Goal: Task Accomplishment & Management: Manage account settings

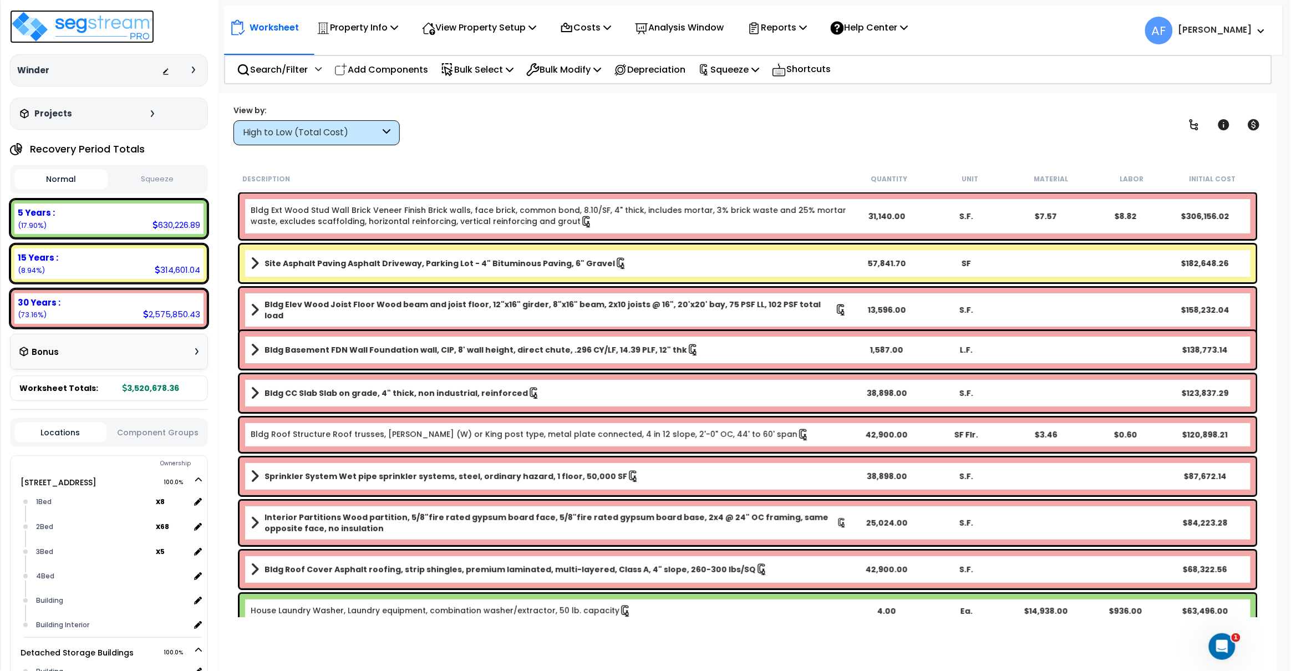
click at [92, 28] on img at bounding box center [82, 26] width 144 height 33
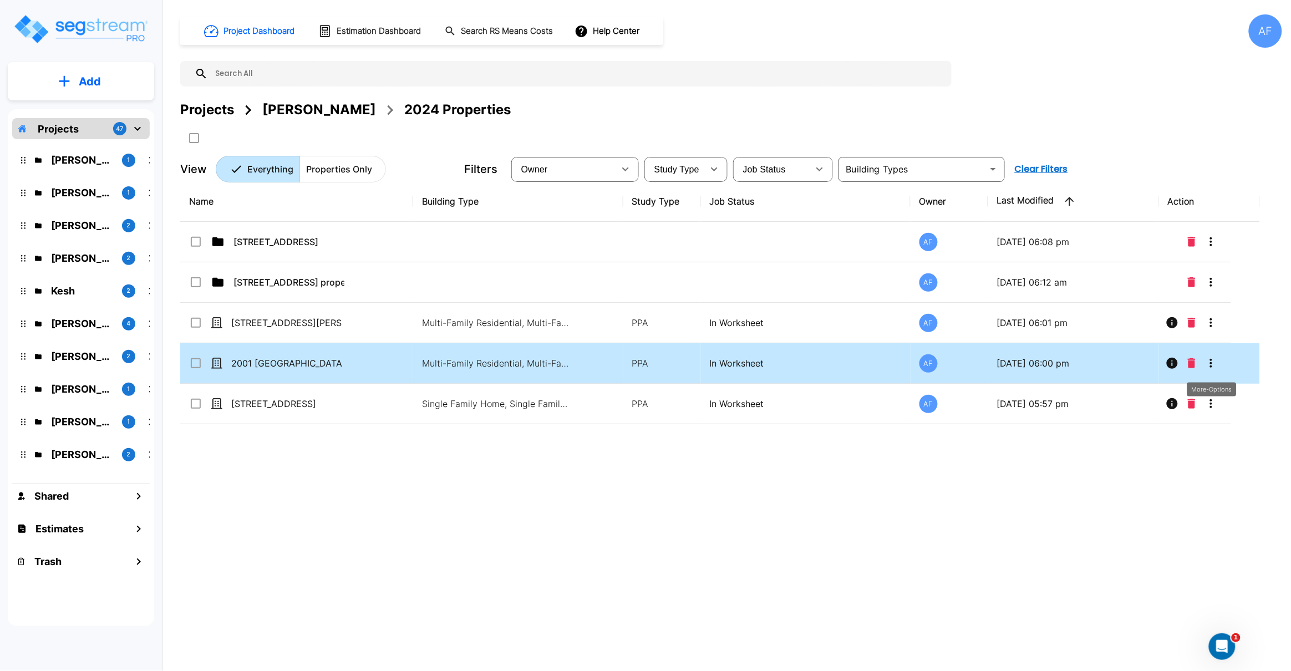
click at [1215, 364] on icon "More-Options" at bounding box center [1211, 363] width 13 height 13
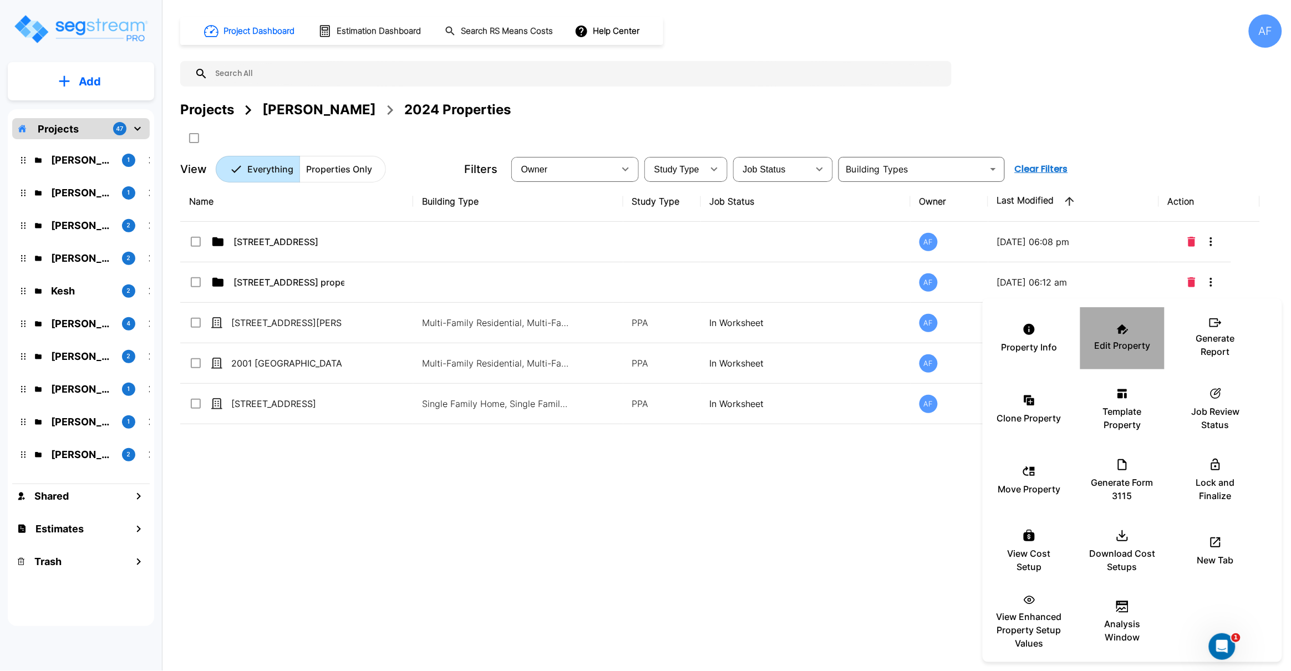
click at [1126, 348] on p "Edit Property" at bounding box center [1123, 345] width 56 height 13
click at [1224, 334] on p "Generate Report" at bounding box center [1215, 345] width 67 height 27
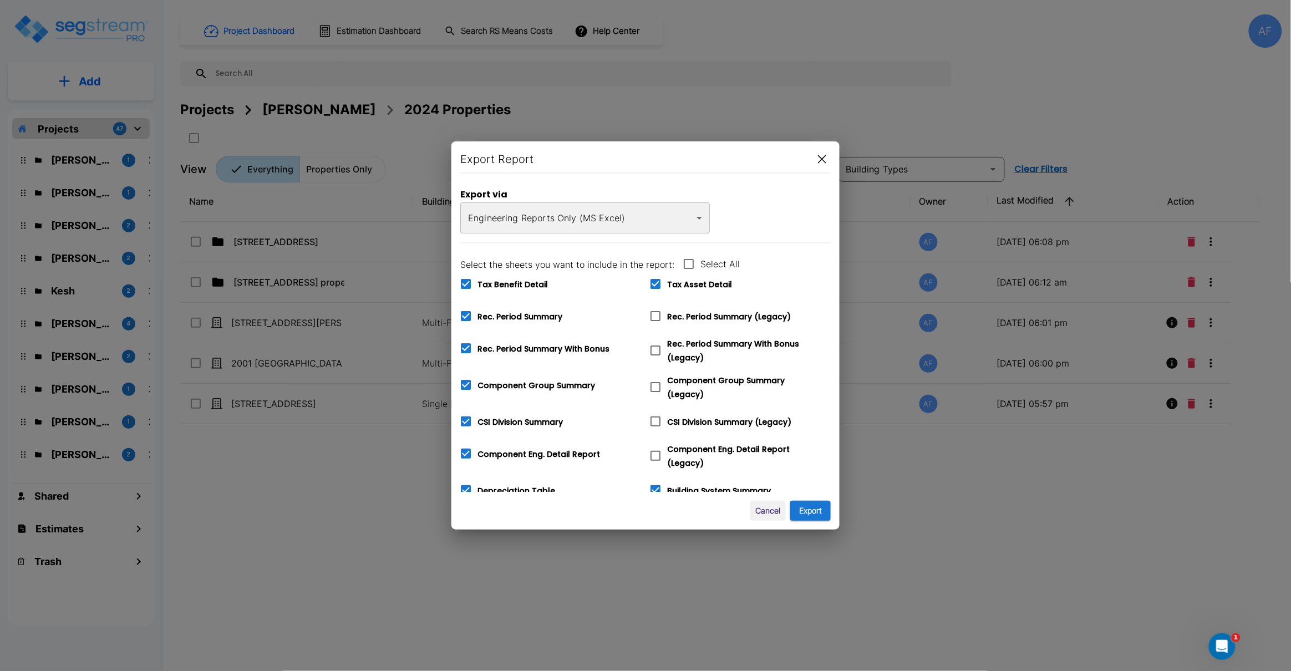
click at [653, 222] on body "× Your report is being generated. Be patient! × We're working on your Modificat…" at bounding box center [645, 335] width 1291 height 671
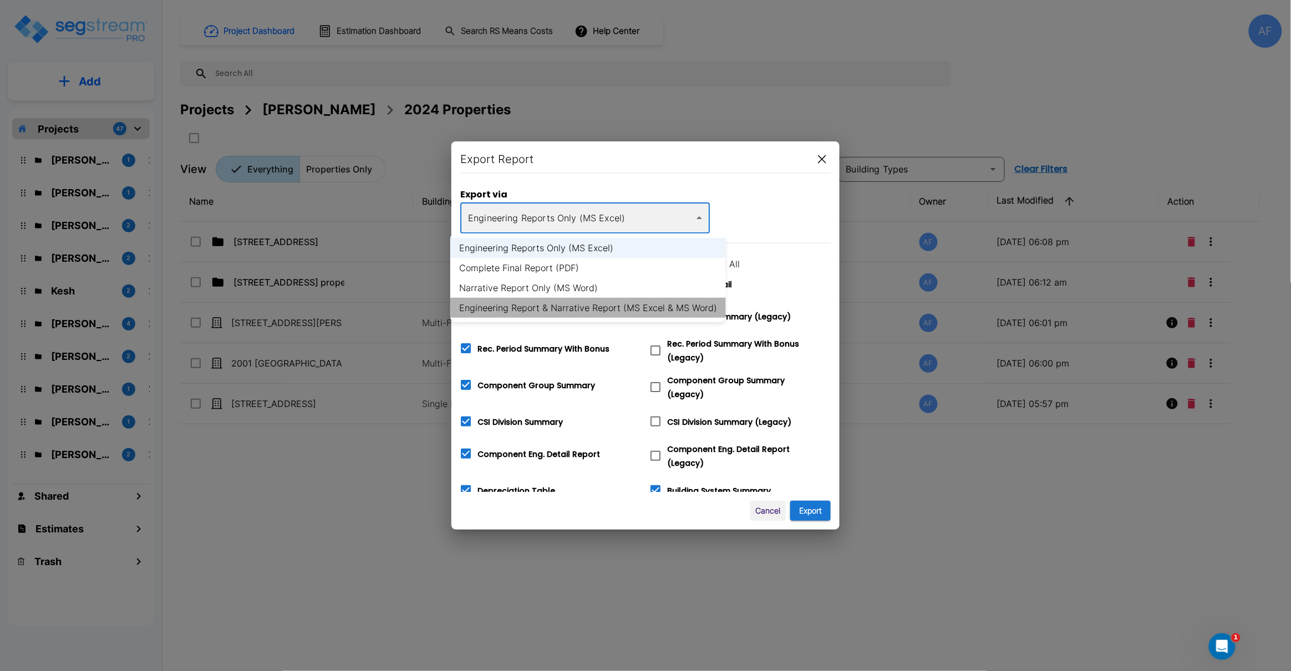
click at [660, 309] on li "Engineering Report & Narrative Report (MS Excel & MS Word)" at bounding box center [588, 308] width 276 height 20
type input "xlsx_word"
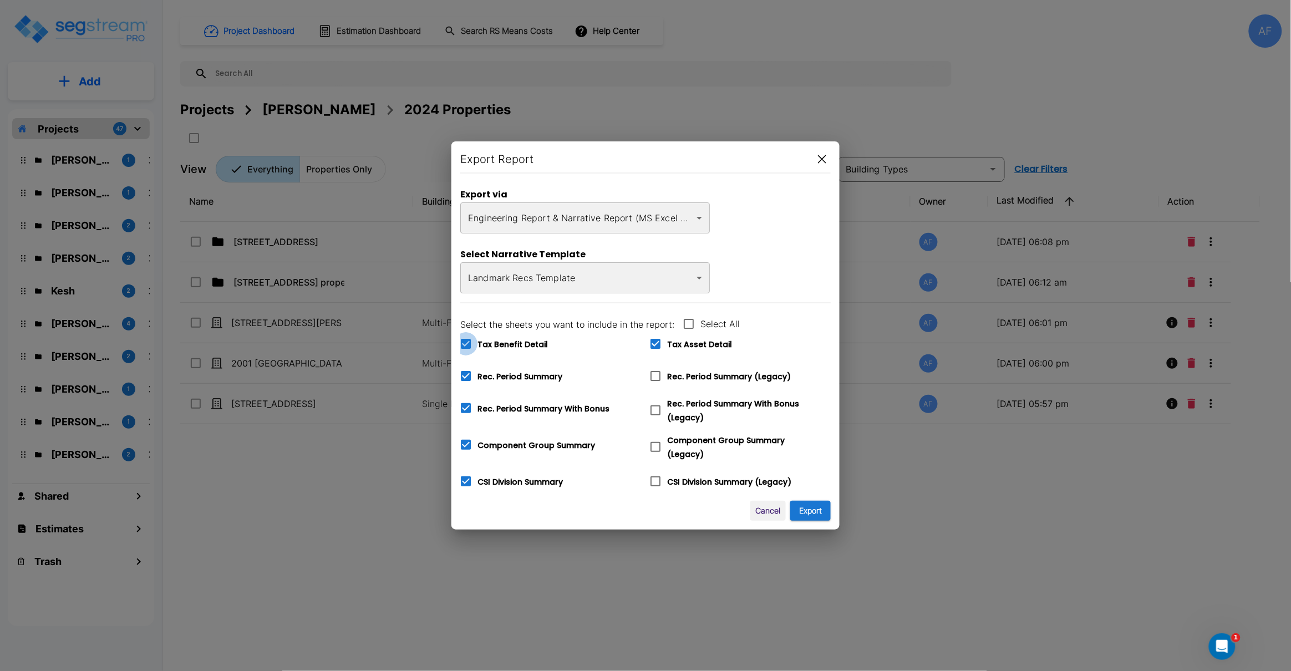
click at [465, 346] on icon at bounding box center [465, 343] width 13 height 13
click at [465, 342] on input "Tax Benefit Detail" at bounding box center [459, 336] width 11 height 9
checkbox input "false"
click at [811, 510] on button "Export" at bounding box center [810, 511] width 40 height 21
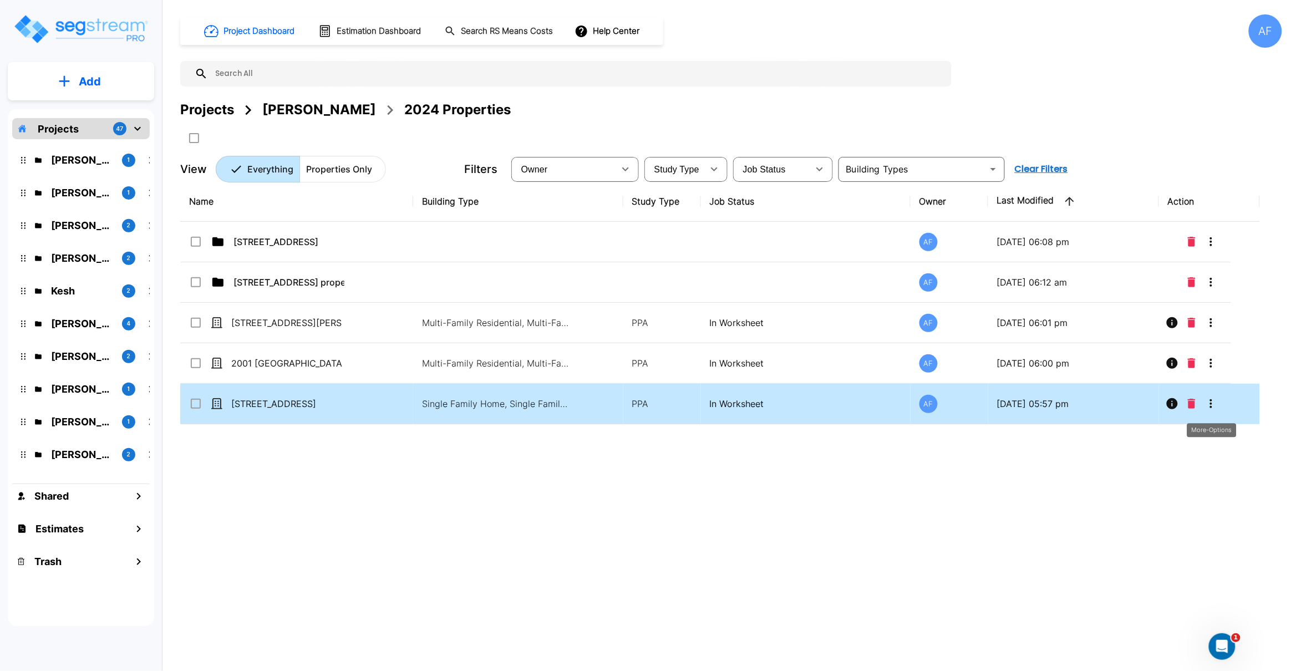
click at [1210, 406] on icon "More-Options" at bounding box center [1211, 403] width 13 height 13
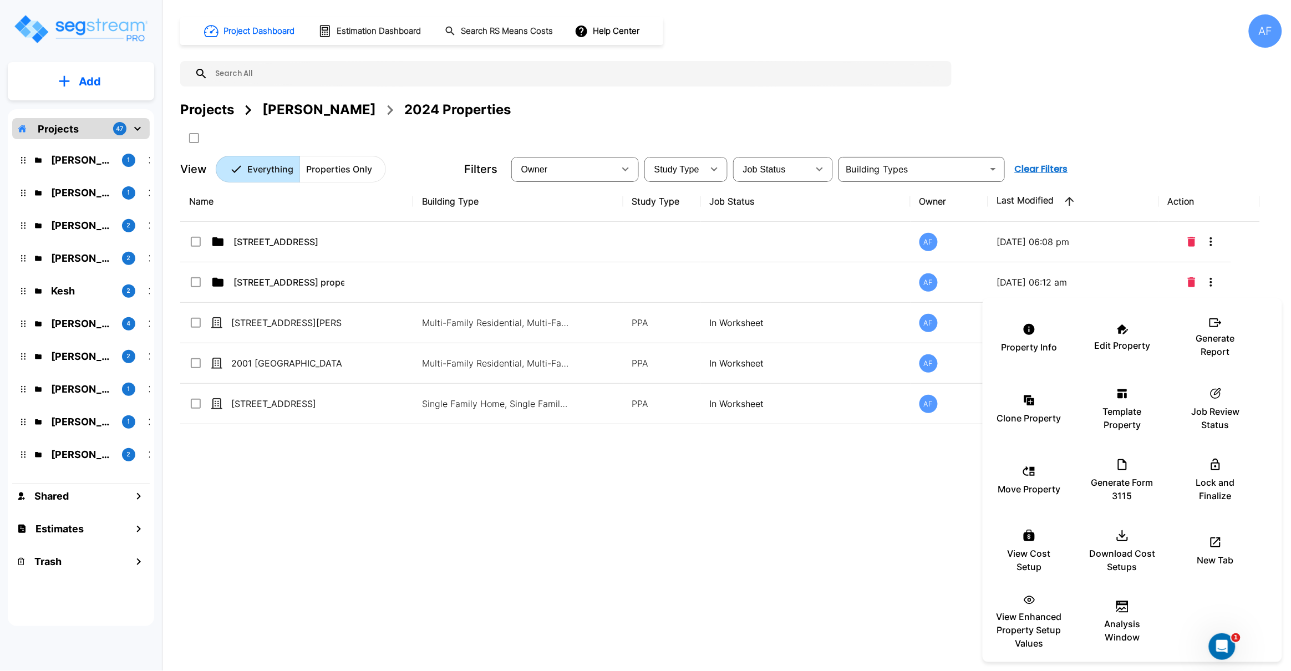
drag, startPoint x: 770, startPoint y: 581, endPoint x: 777, endPoint y: 577, distance: 8.2
click at [773, 582] on div at bounding box center [645, 335] width 1291 height 671
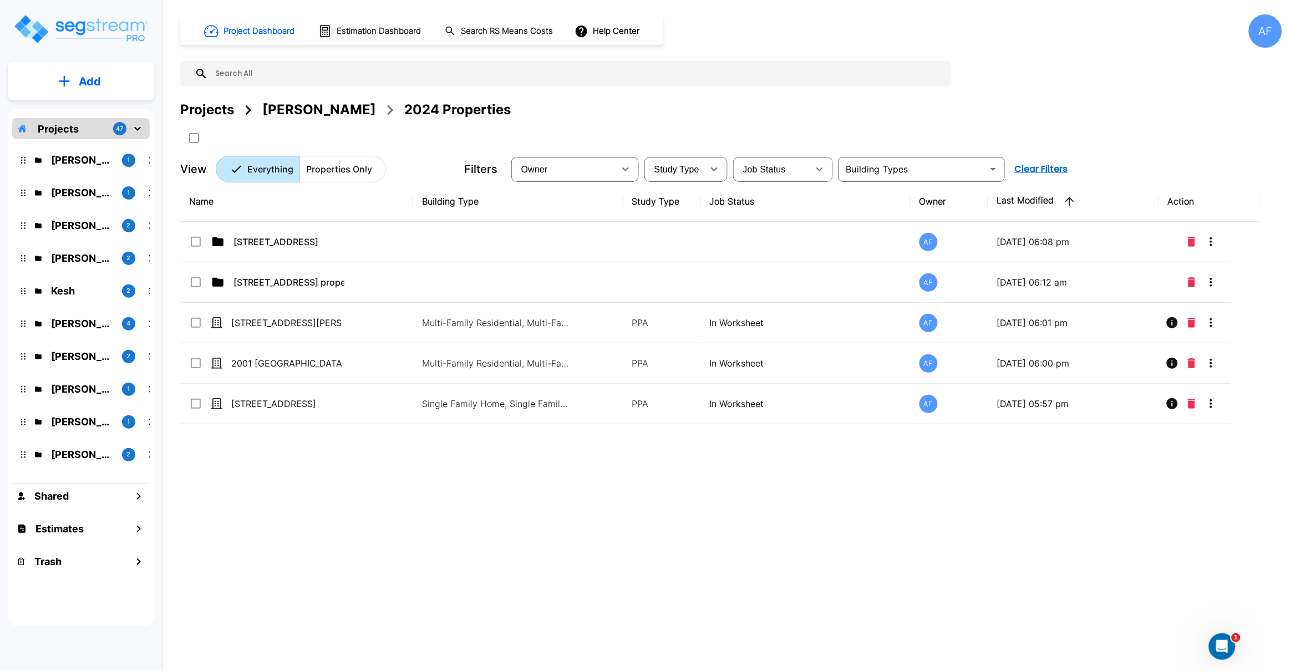
click at [1134, 480] on div "Name Building Type Study Type Job Status Owner Last Modified Action 138 E Park …" at bounding box center [720, 389] width 1080 height 416
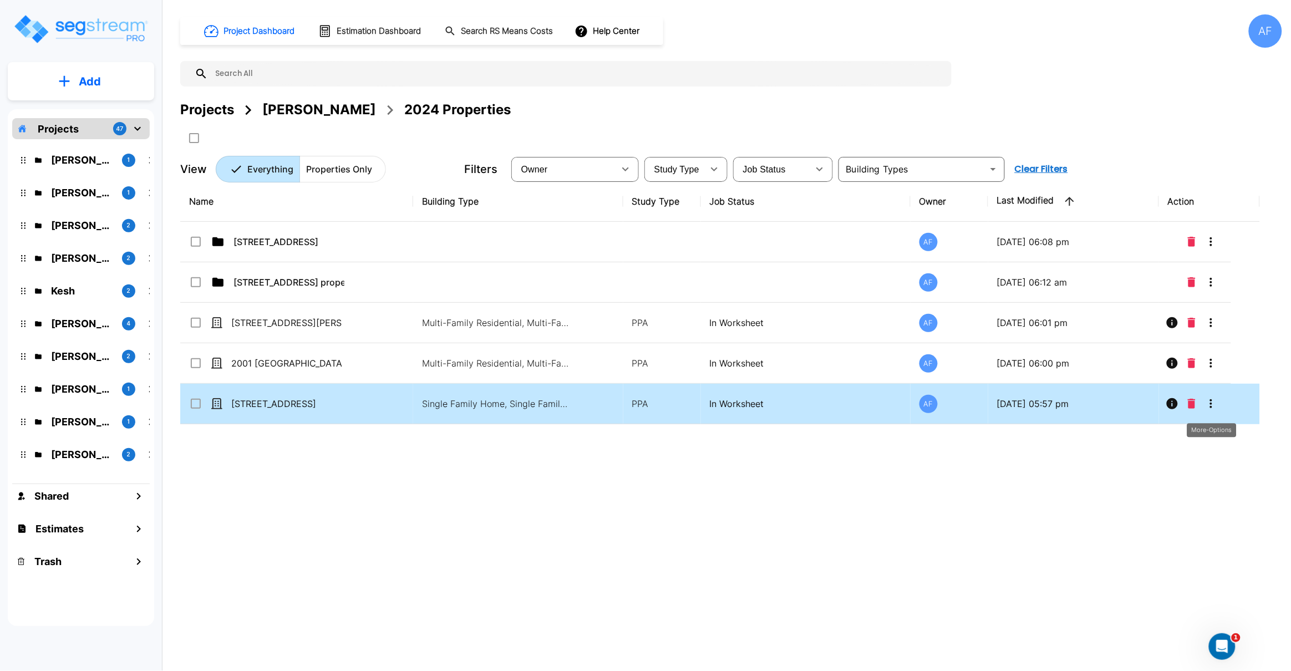
click at [1214, 406] on icon "More-Options" at bounding box center [1211, 403] width 13 height 13
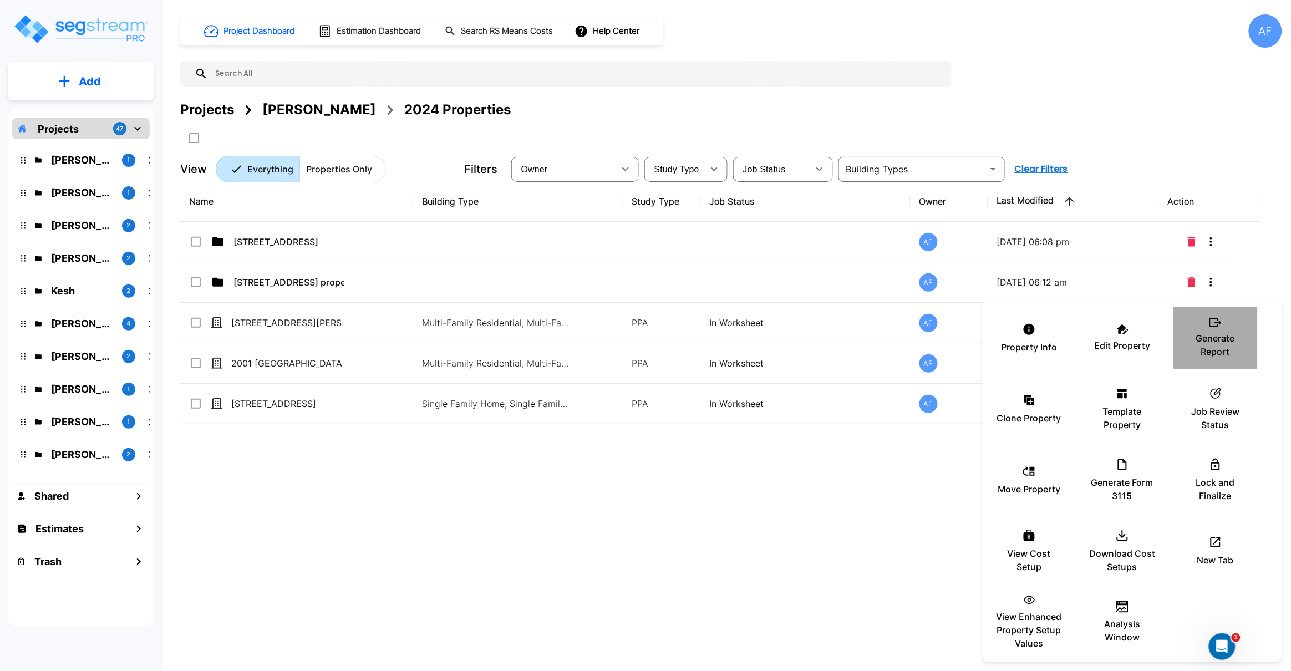
click at [1221, 341] on p "Generate Report" at bounding box center [1215, 345] width 67 height 27
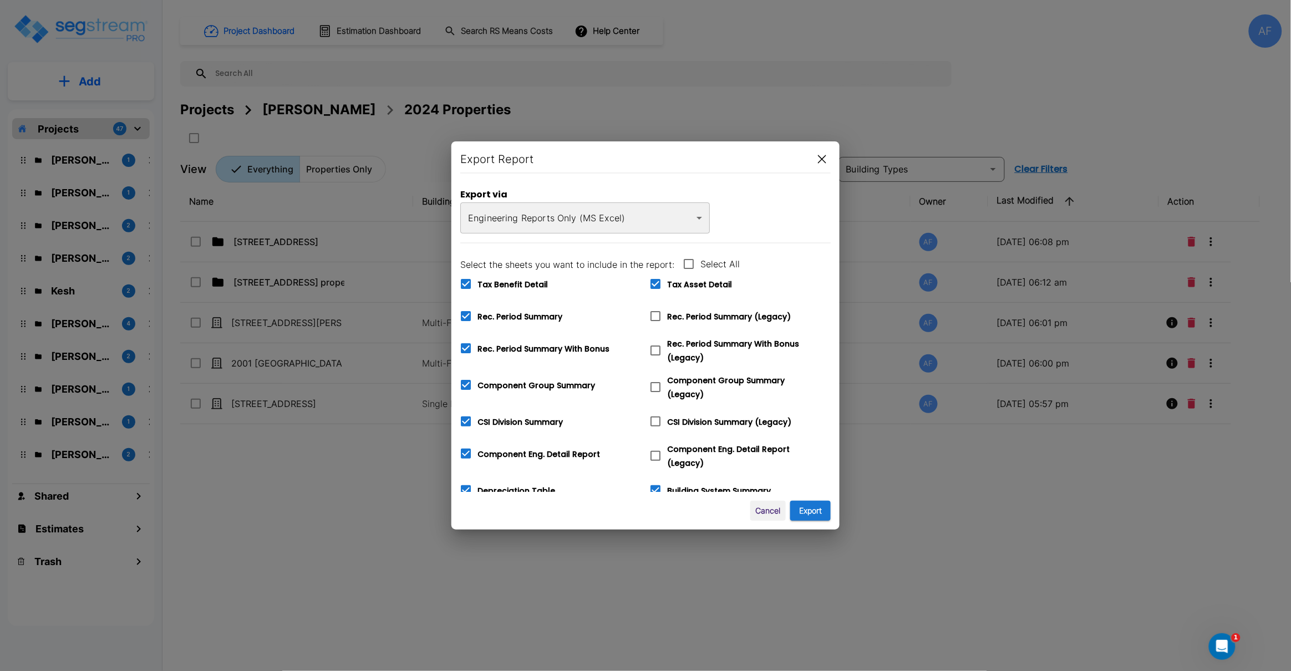
click at [632, 211] on body "× Your report is being generated. Be patient! × We're working on your Modificat…" at bounding box center [645, 335] width 1291 height 671
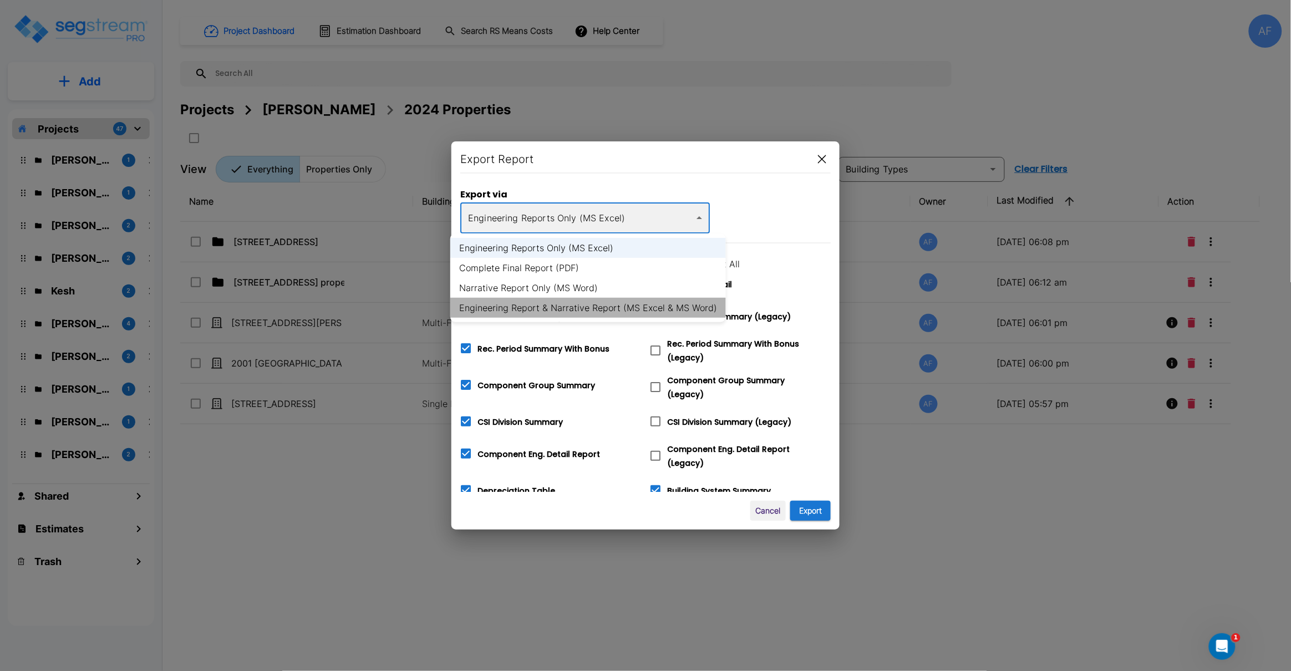
click at [629, 312] on li "Engineering Report & Narrative Report (MS Excel & MS Word)" at bounding box center [588, 308] width 276 height 20
type input "xlsx_word"
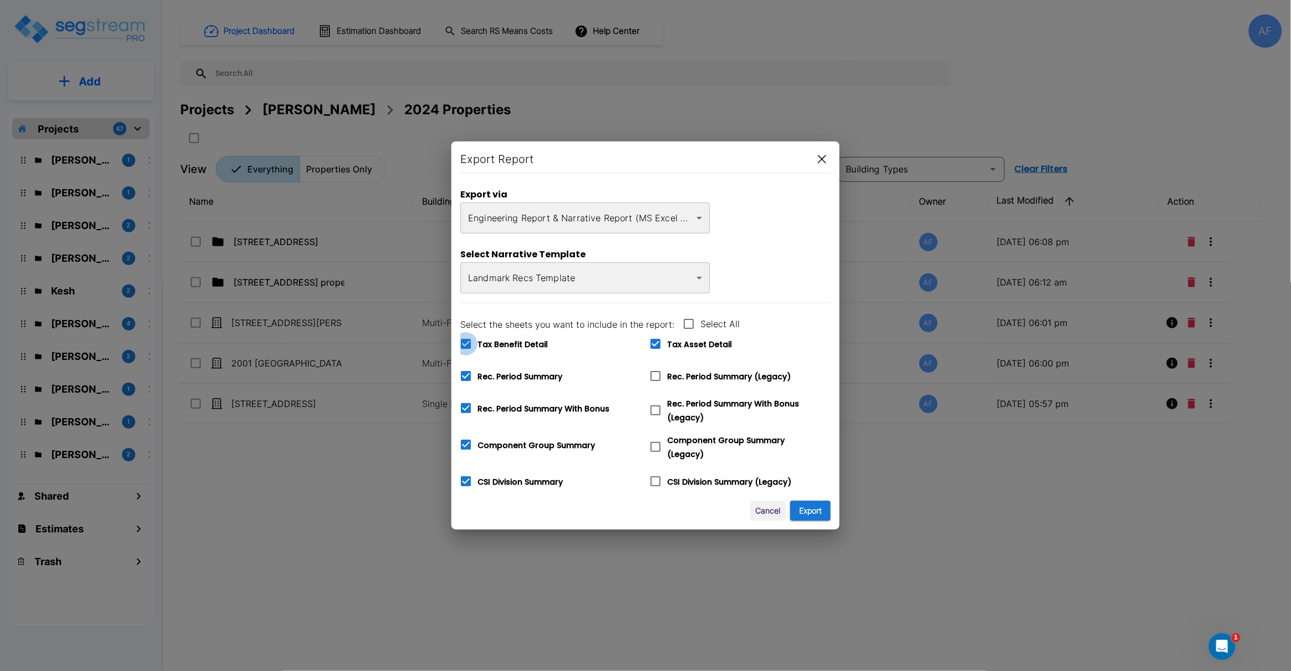
click at [466, 345] on icon at bounding box center [465, 343] width 13 height 13
click at [465, 342] on input "Tax Benefit Detail" at bounding box center [459, 336] width 11 height 9
checkbox input "false"
click at [808, 509] on button "Export" at bounding box center [810, 511] width 40 height 21
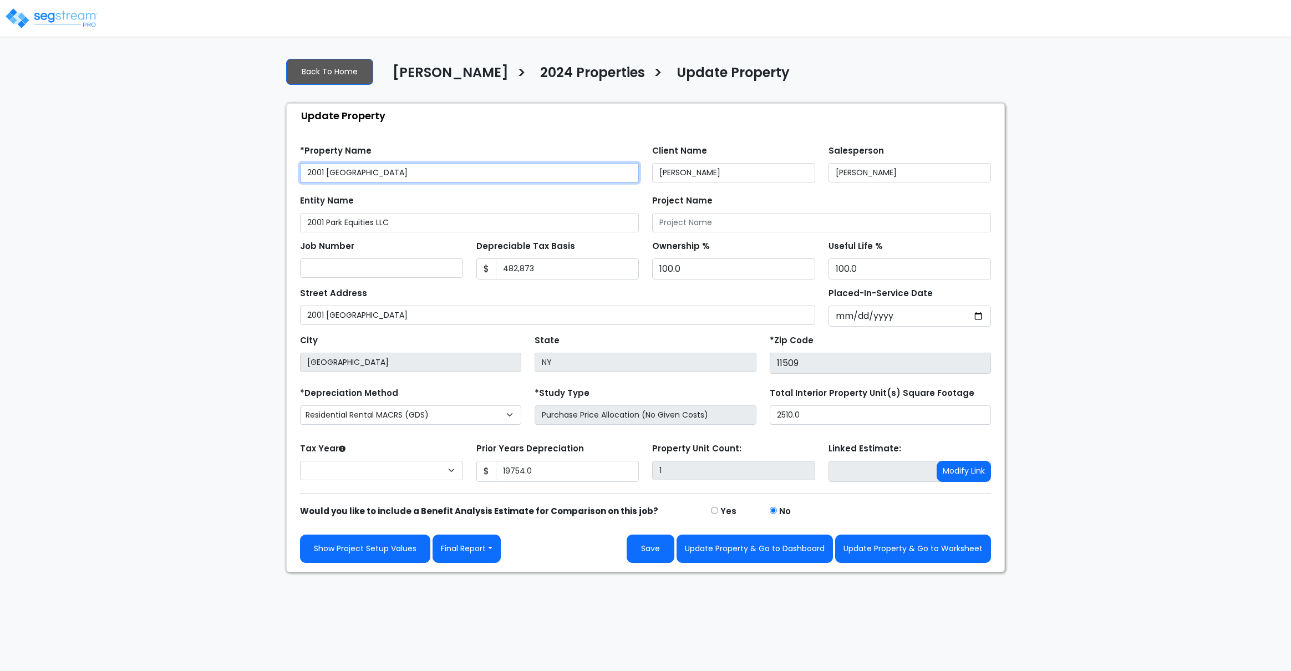
type input "19,754.0"
select select "2024"
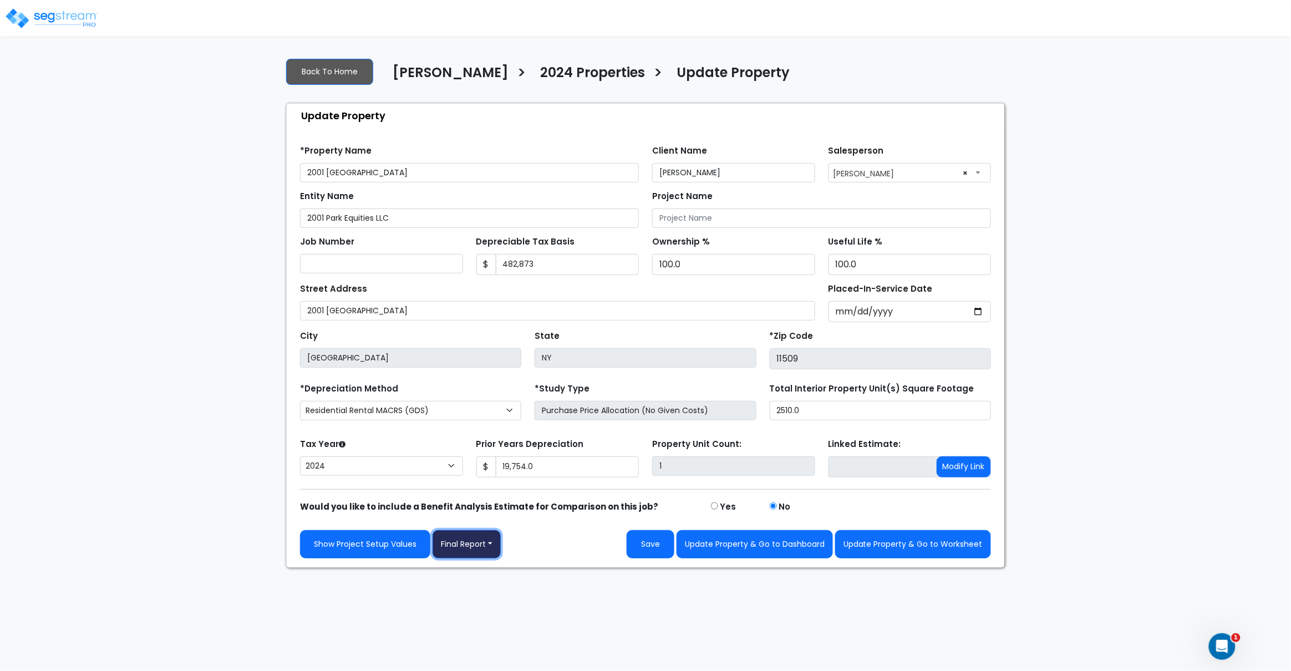
click at [487, 550] on button "Final Report" at bounding box center [467, 544] width 68 height 28
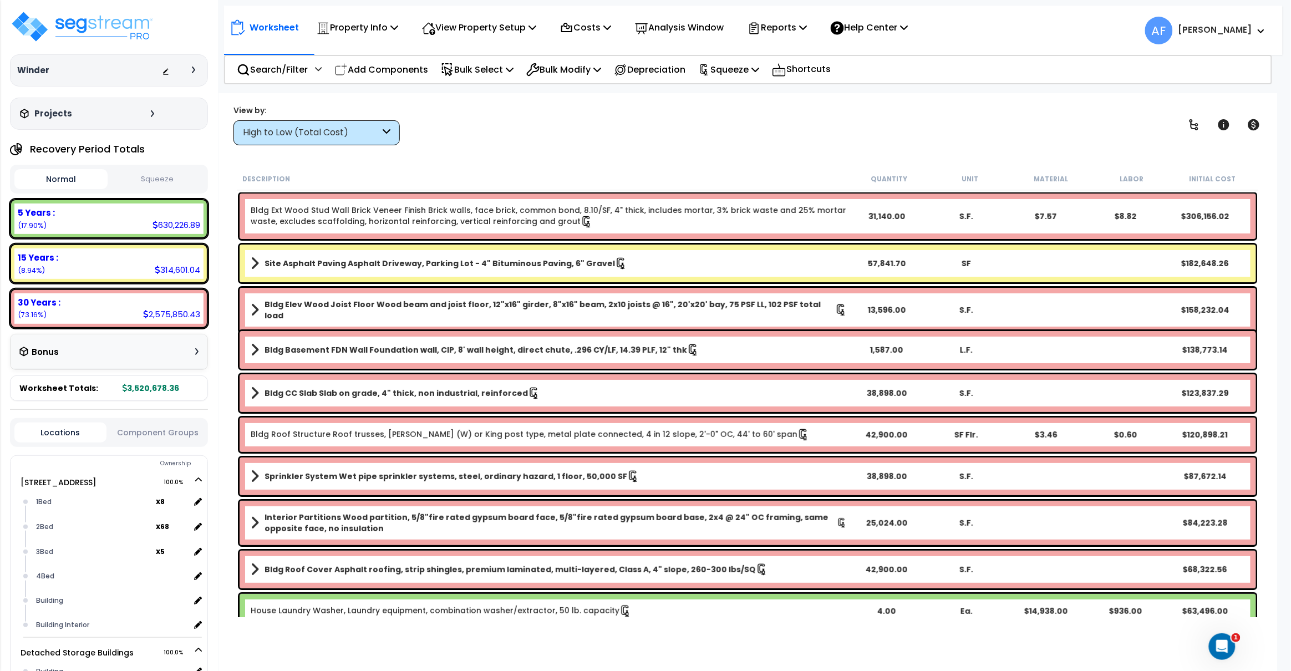
click at [1122, 3] on html "We are Building your Property. So please grab a coffee and let us do the heavy …" at bounding box center [645, 335] width 1291 height 671
click at [109, 38] on img at bounding box center [82, 26] width 144 height 33
click at [115, 28] on img at bounding box center [82, 26] width 144 height 33
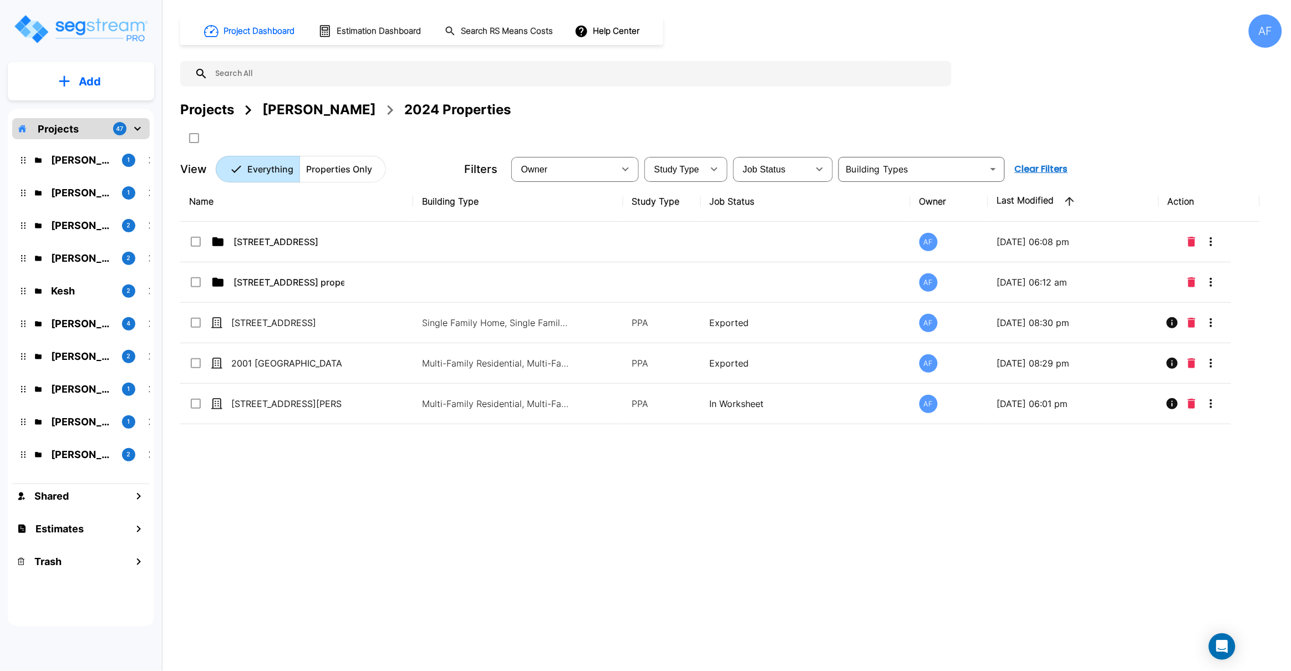
click at [321, 77] on input "text" at bounding box center [577, 74] width 738 height 26
paste input "[STREET_ADDRESS][PERSON_NAME]"
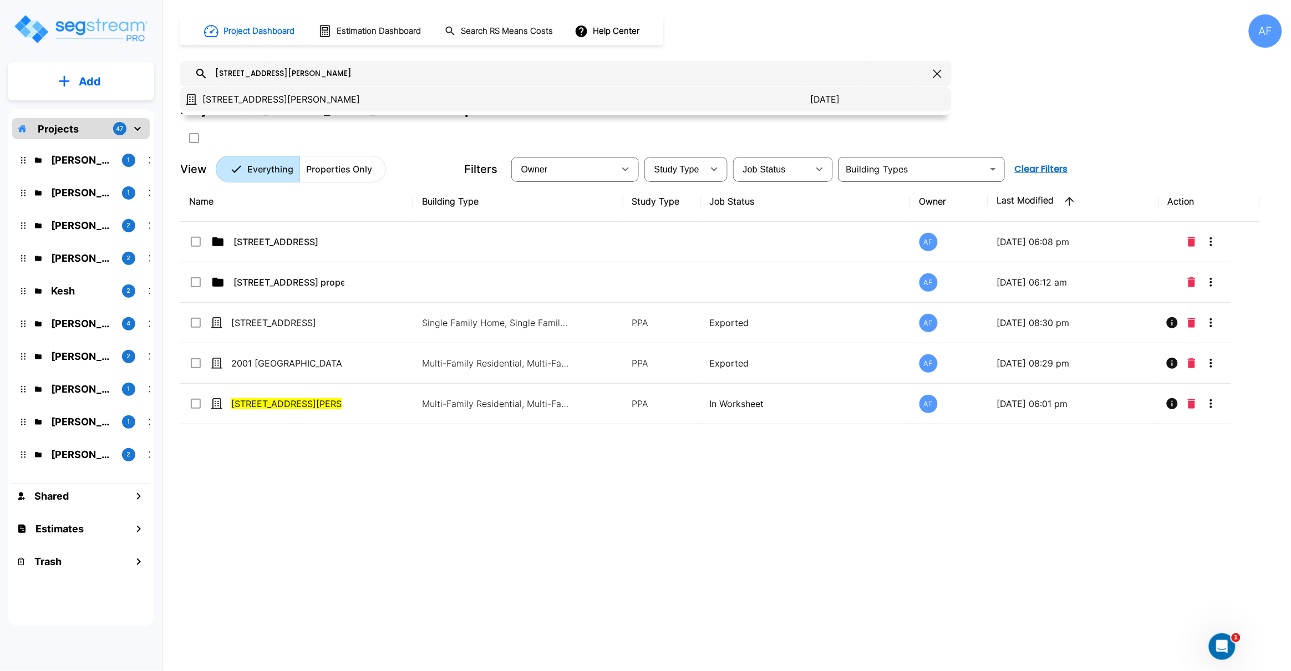
type input "[STREET_ADDRESS][PERSON_NAME]"
click at [291, 102] on p "[STREET_ADDRESS][PERSON_NAME]" at bounding box center [506, 99] width 608 height 13
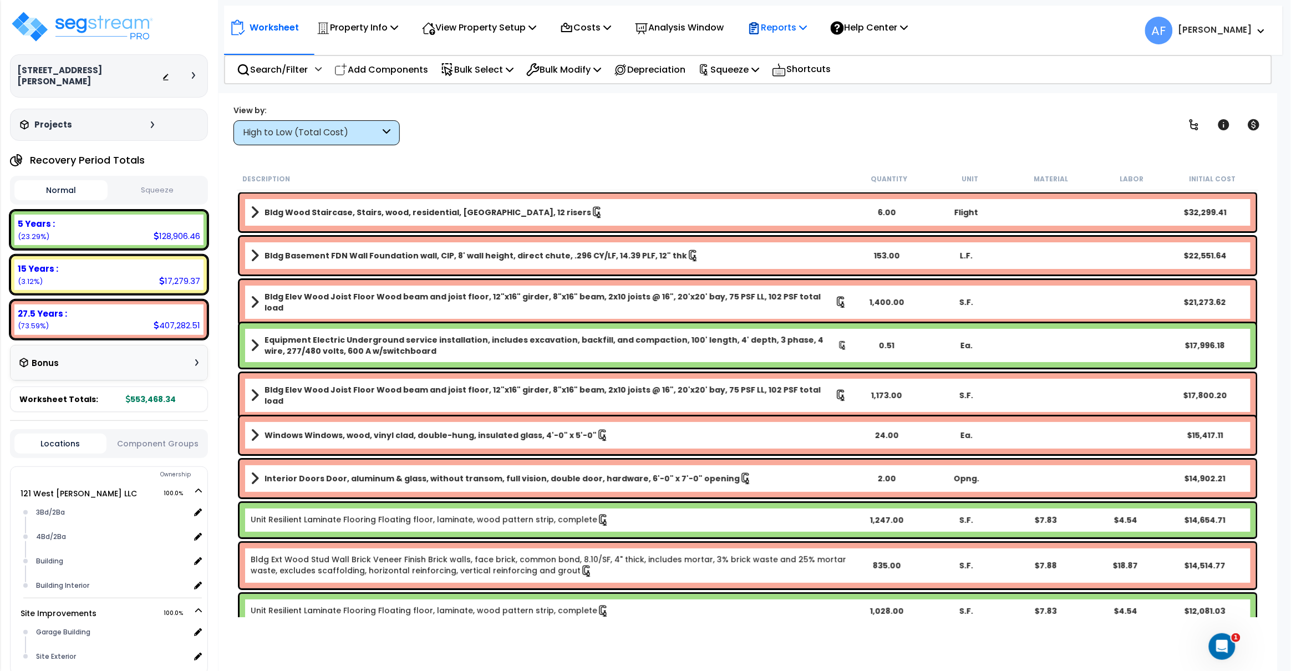
click at [807, 29] on icon at bounding box center [803, 27] width 8 height 9
click at [777, 48] on link "Get Report" at bounding box center [797, 53] width 110 height 22
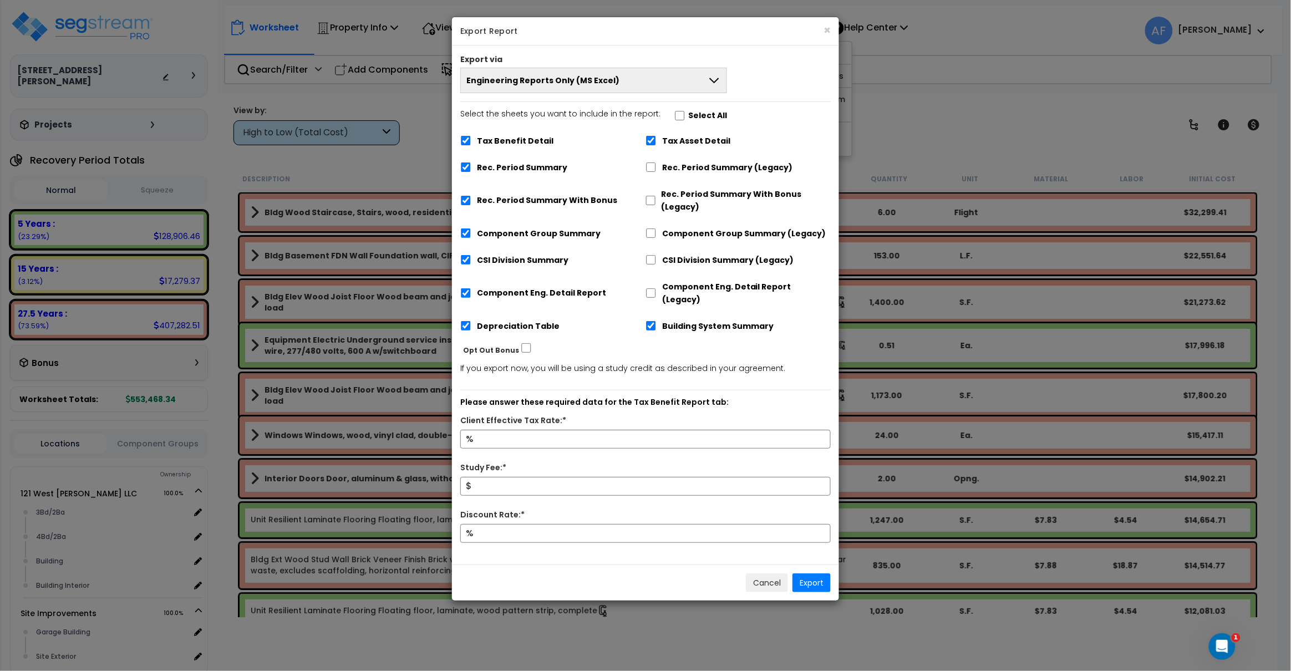
click at [642, 80] on button "Engineering Reports Only (MS Excel)" at bounding box center [593, 81] width 267 height 26
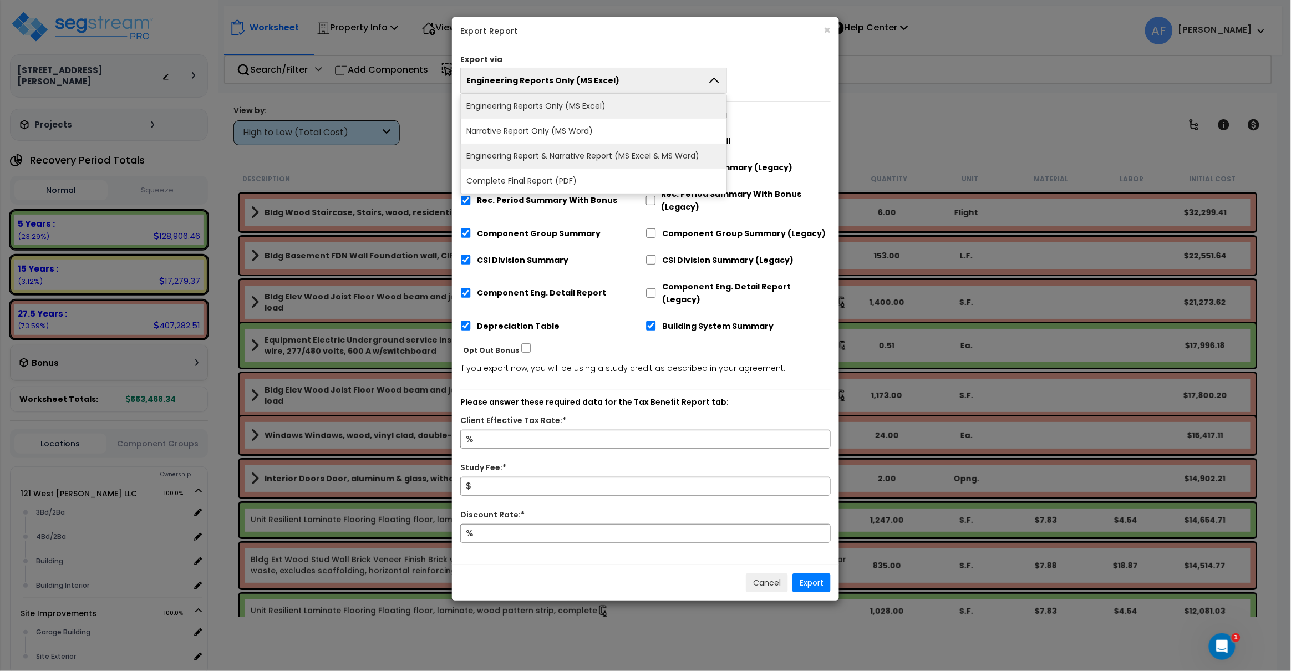
click at [630, 158] on li "Engineering Report & Narrative Report (MS Excel & MS Word)" at bounding box center [594, 156] width 266 height 25
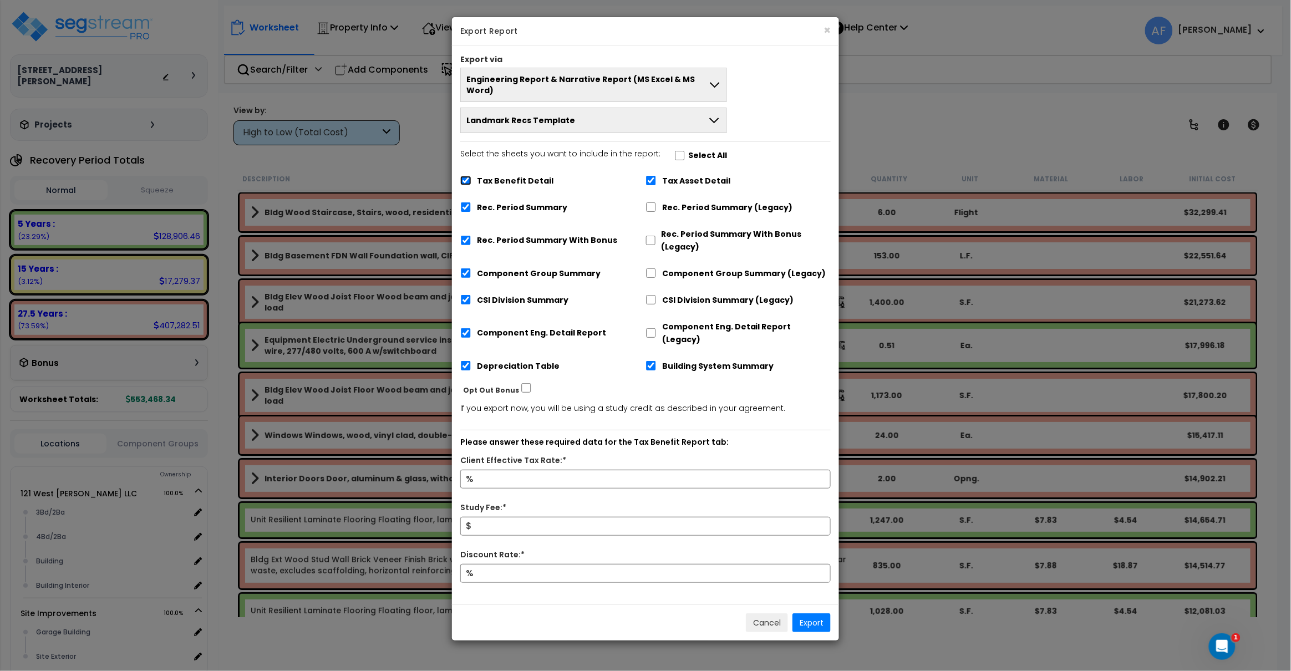
click at [468, 176] on input "Tax Benefit Detail" at bounding box center [465, 180] width 11 height 9
checkbox input "false"
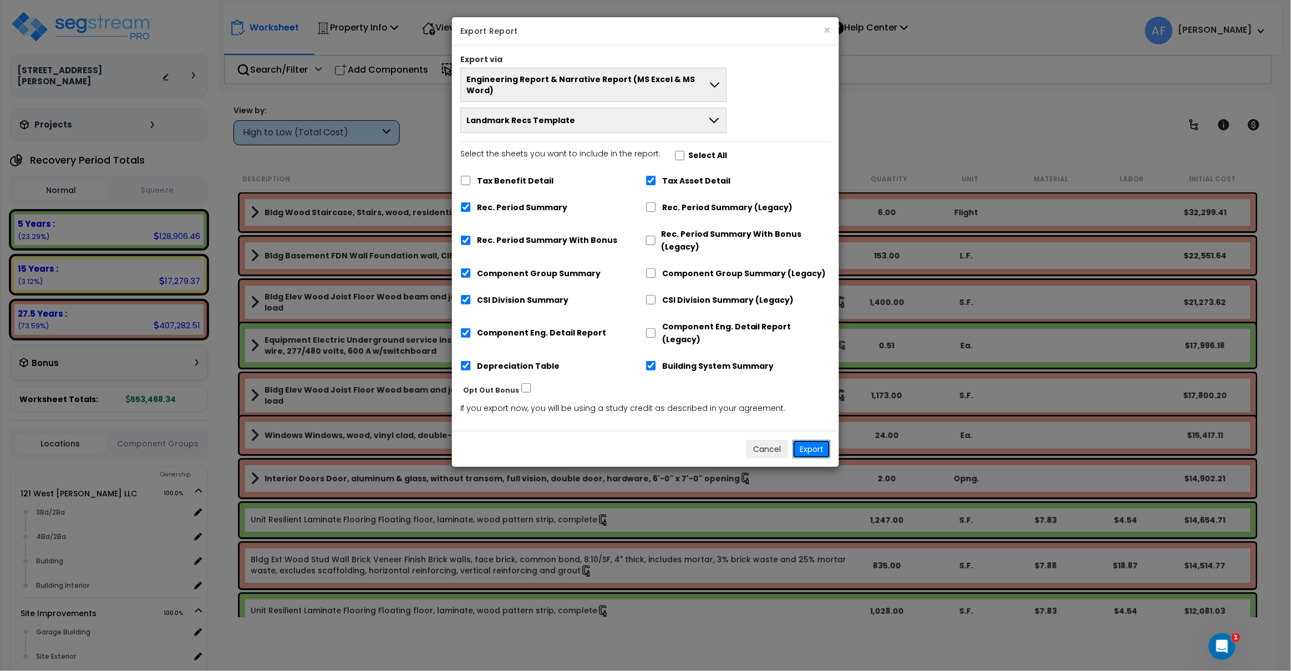
click at [814, 440] on button "Export" at bounding box center [812, 449] width 38 height 19
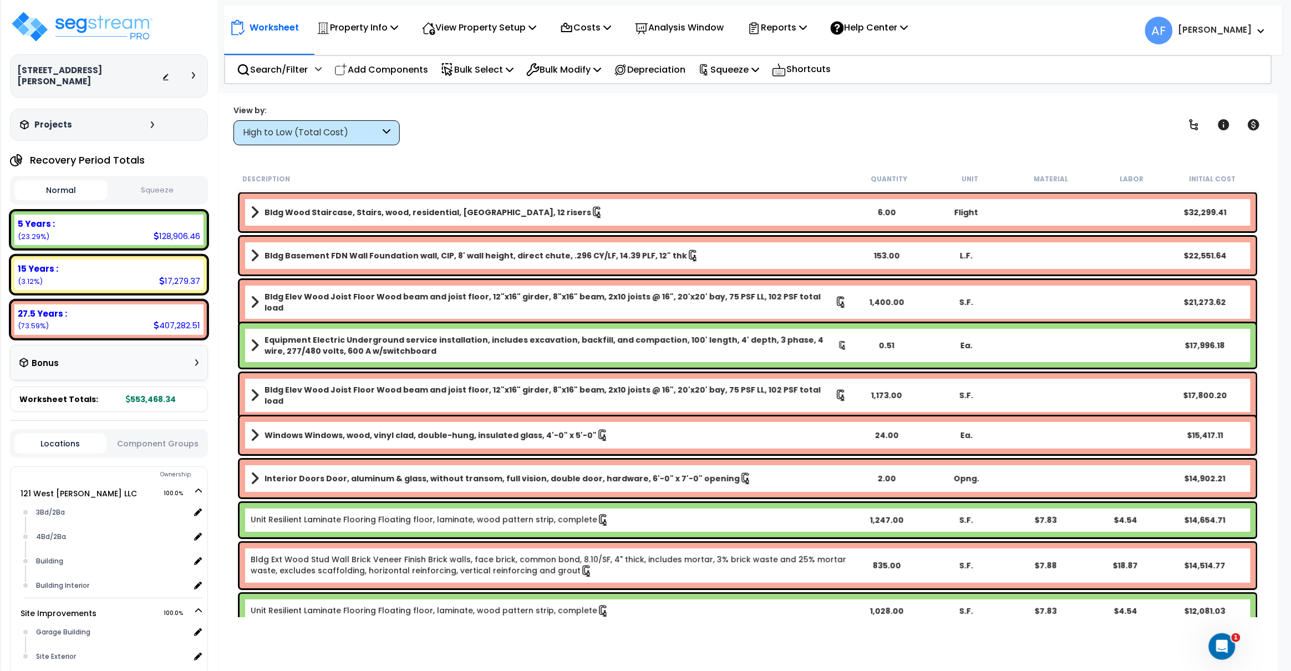
click at [641, 126] on div "View by: High to Low (Total Cost) High to Low (Total Cost)" at bounding box center [748, 124] width 1037 height 41
click at [133, 21] on img at bounding box center [82, 26] width 144 height 33
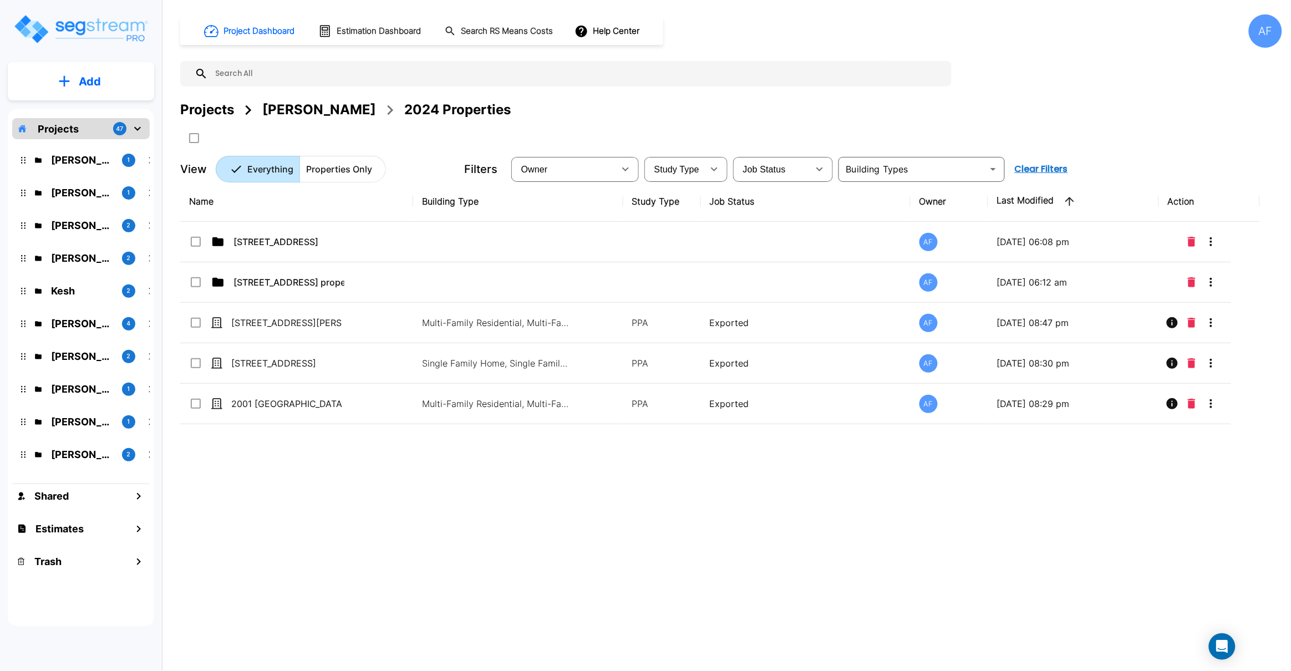
click at [262, 74] on input "text" at bounding box center [577, 74] width 738 height 26
paste input "[STREET_ADDRESS]"
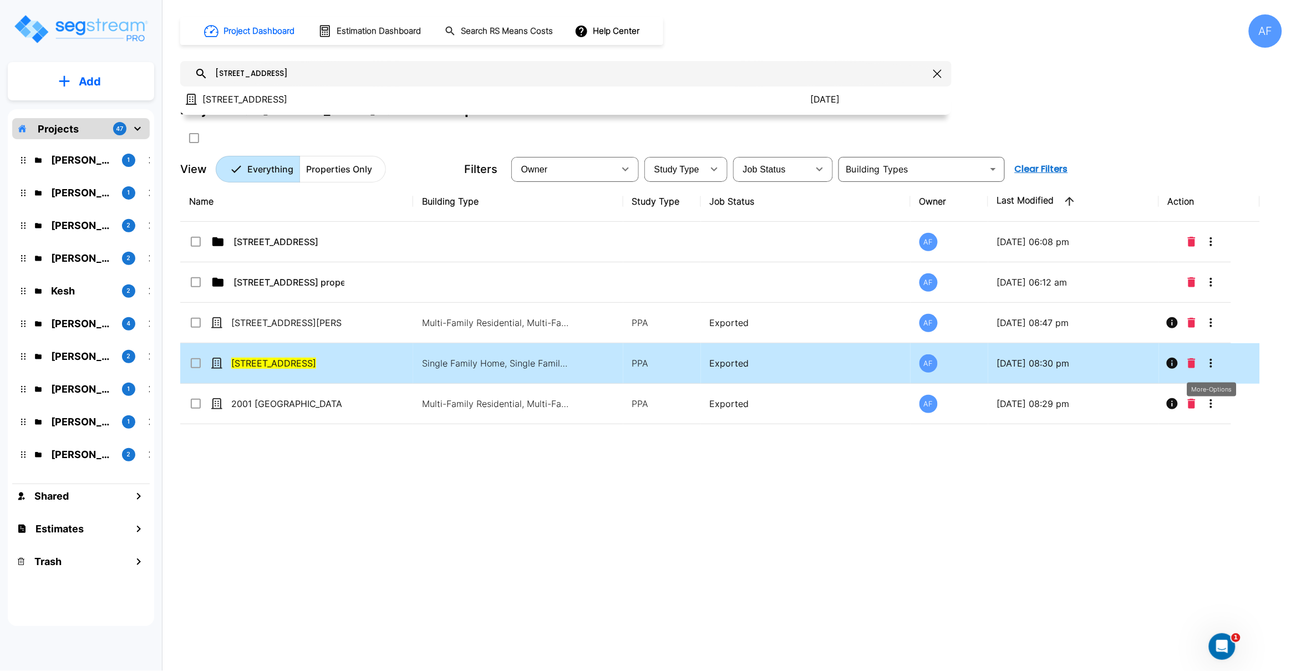
type input "[STREET_ADDRESS]"
click at [1213, 364] on icon "More-Options" at bounding box center [1211, 363] width 13 height 13
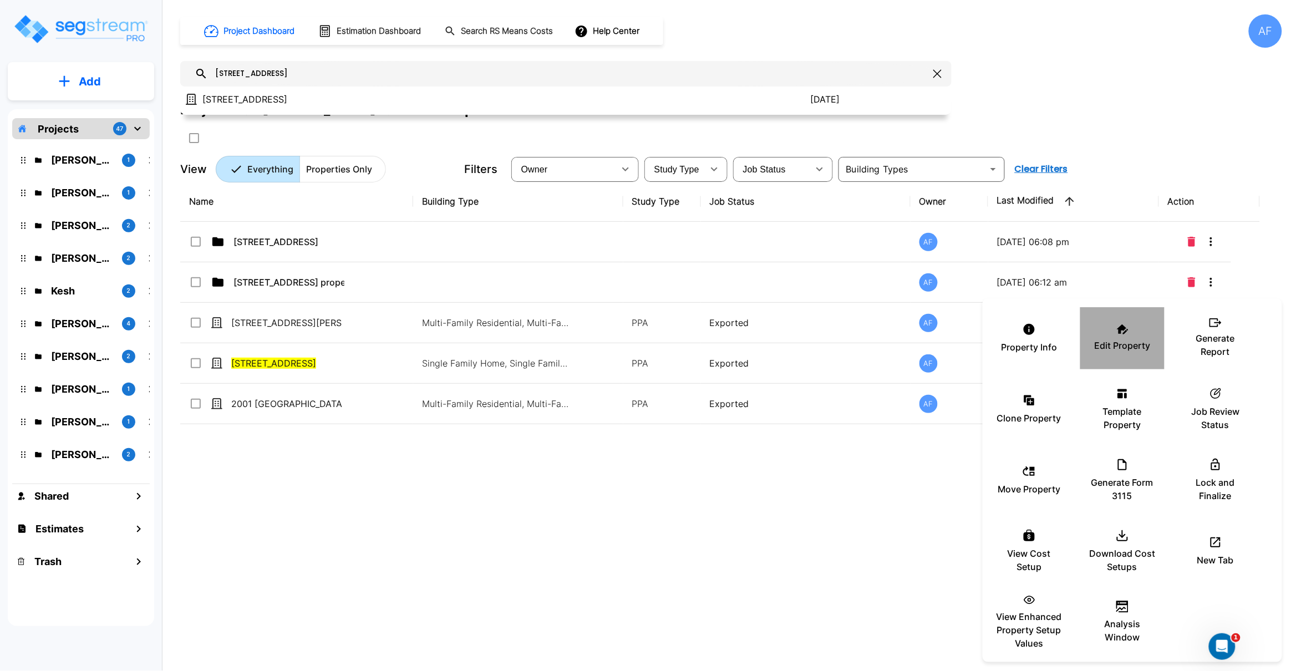
click at [1126, 343] on p "Edit Property" at bounding box center [1123, 345] width 56 height 13
click at [632, 489] on div at bounding box center [645, 335] width 1291 height 671
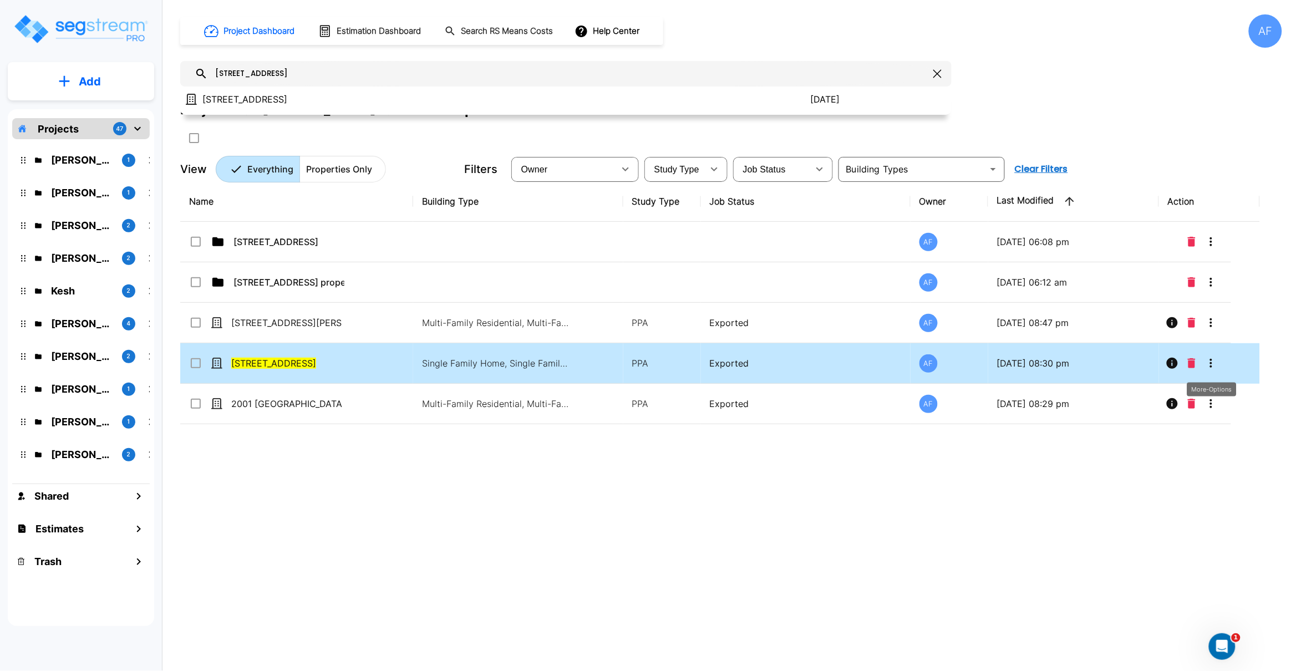
click at [1210, 366] on icon "More-Options" at bounding box center [1211, 363] width 13 height 13
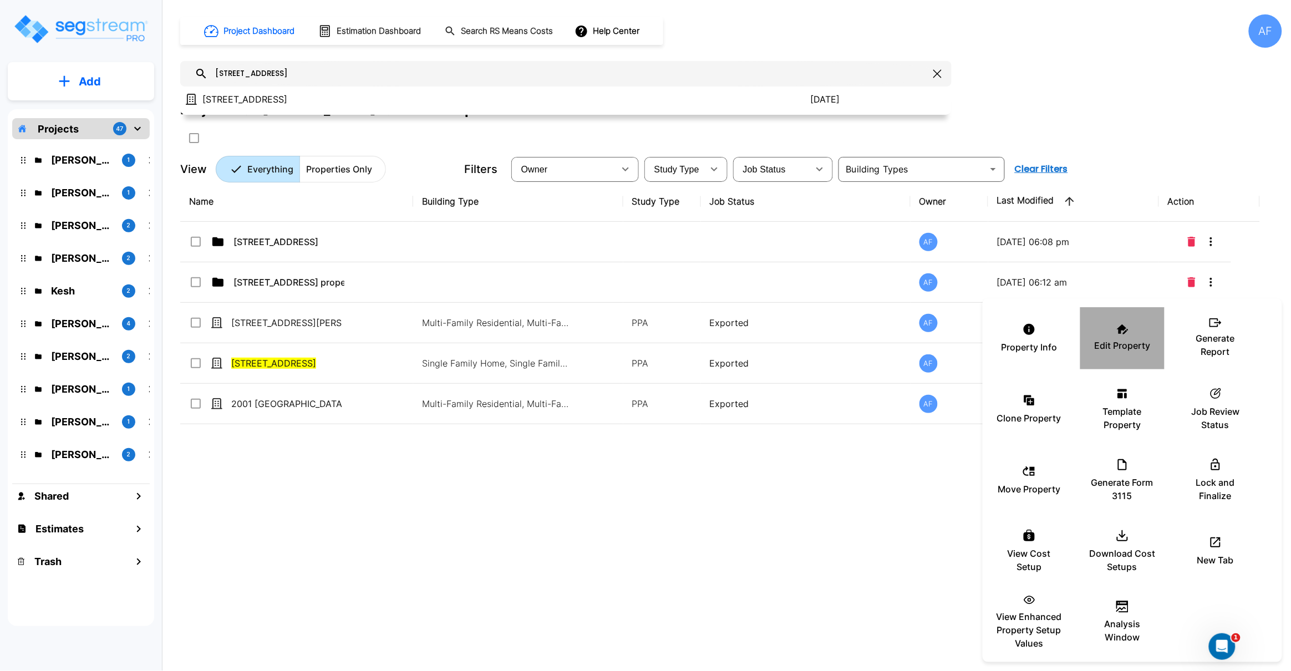
click at [1129, 343] on p "Edit Property" at bounding box center [1123, 345] width 56 height 13
click at [346, 282] on div at bounding box center [645, 335] width 1291 height 671
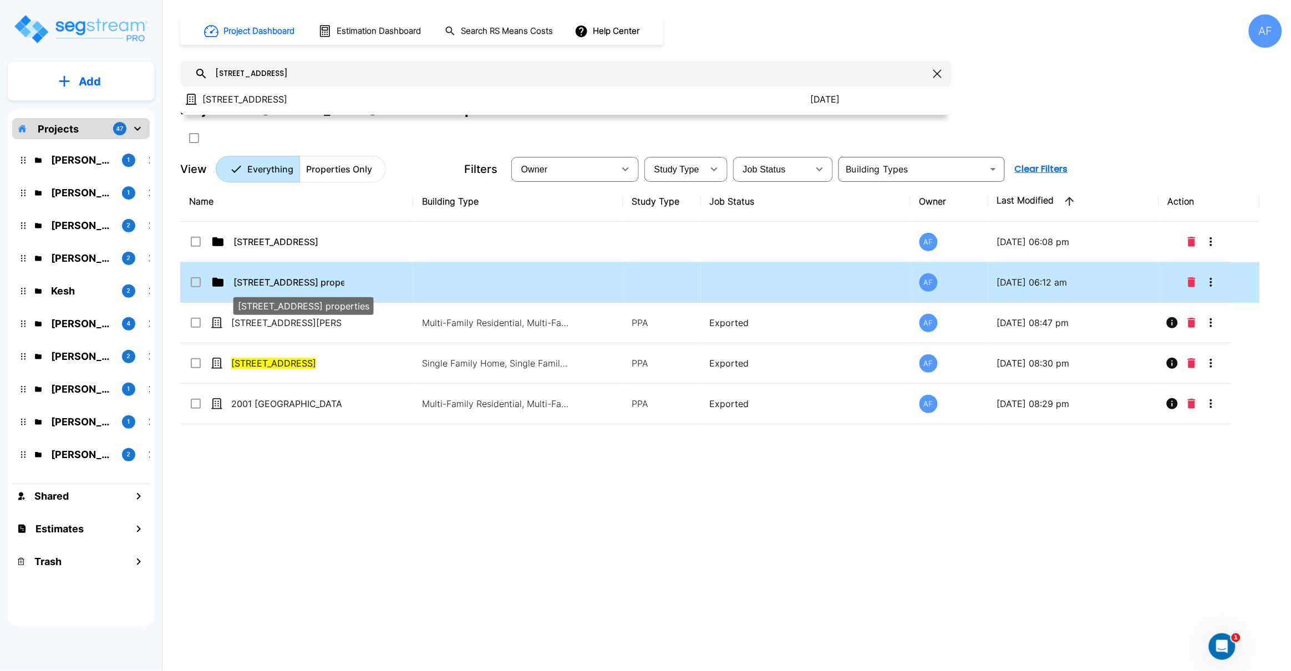
click at [300, 277] on span "78 E Park Ave properties" at bounding box center [299, 282] width 131 height 13
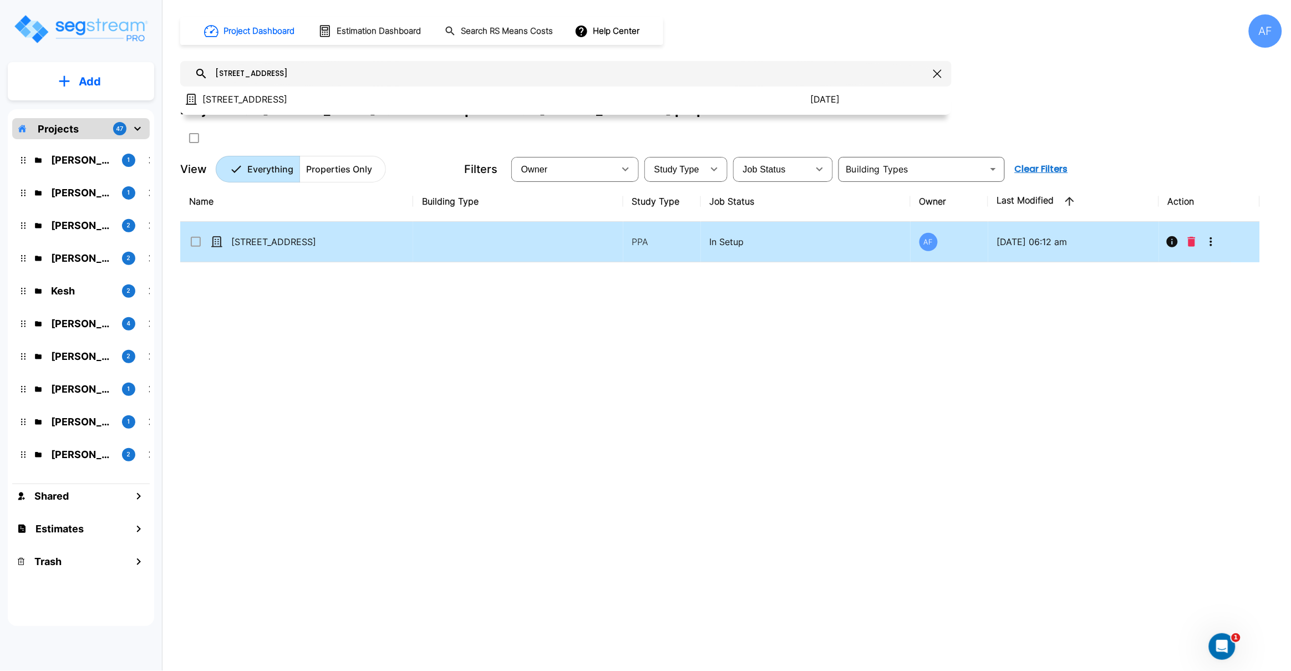
click at [464, 241] on td at bounding box center [518, 242] width 210 height 40
checkbox input "true"
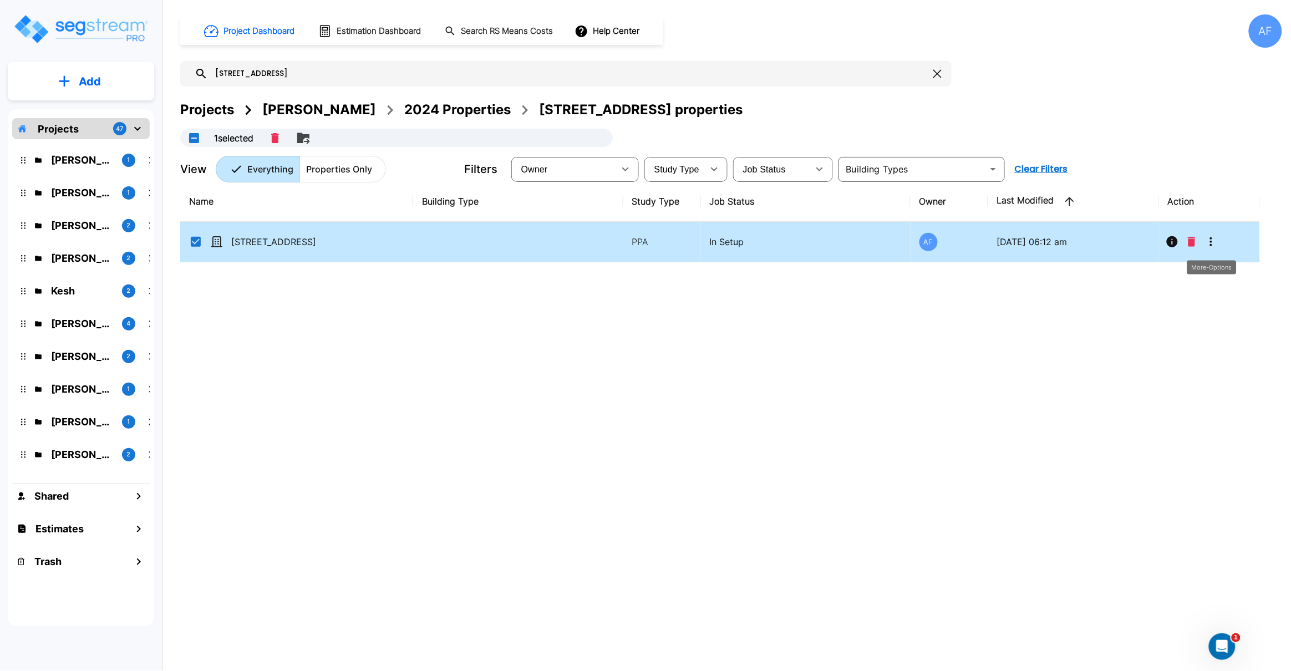
click at [1210, 241] on icon "More-Options" at bounding box center [1211, 241] width 13 height 13
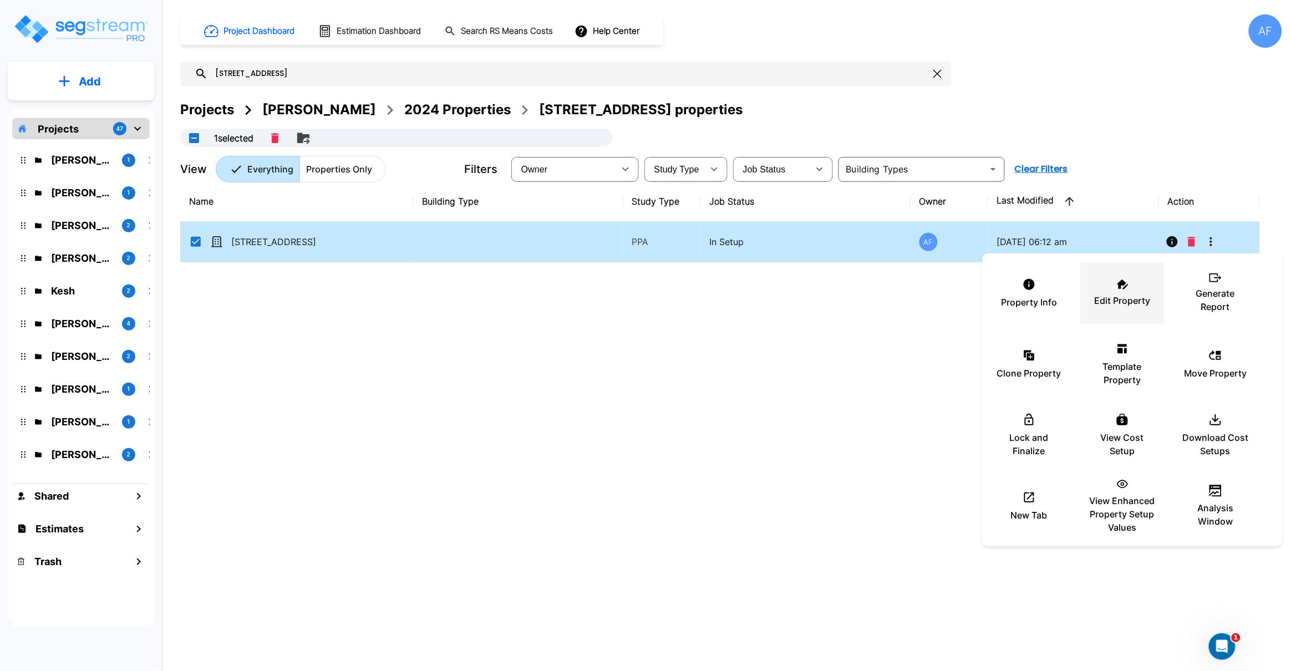
click at [1125, 294] on p "Edit Property" at bounding box center [1123, 300] width 56 height 13
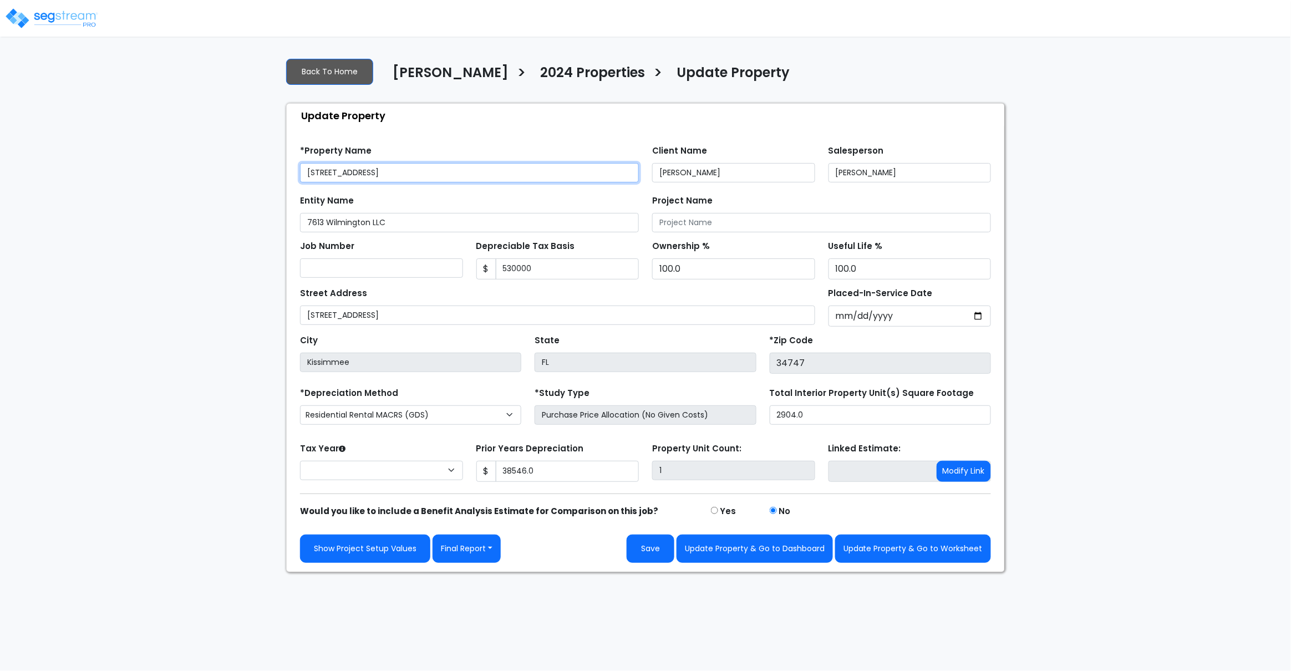
type input "530,000"
type input "38,546.0"
select select "2024"
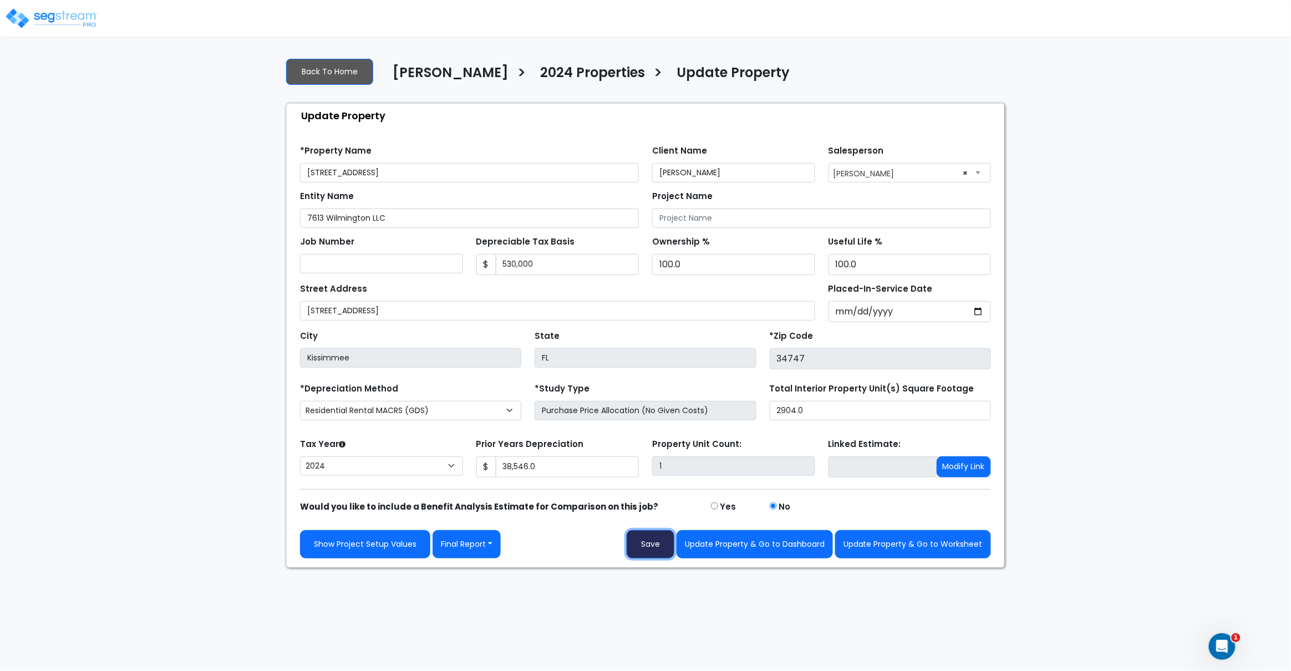
click at [656, 547] on button "Save" at bounding box center [651, 544] width 48 height 28
type input "38546"
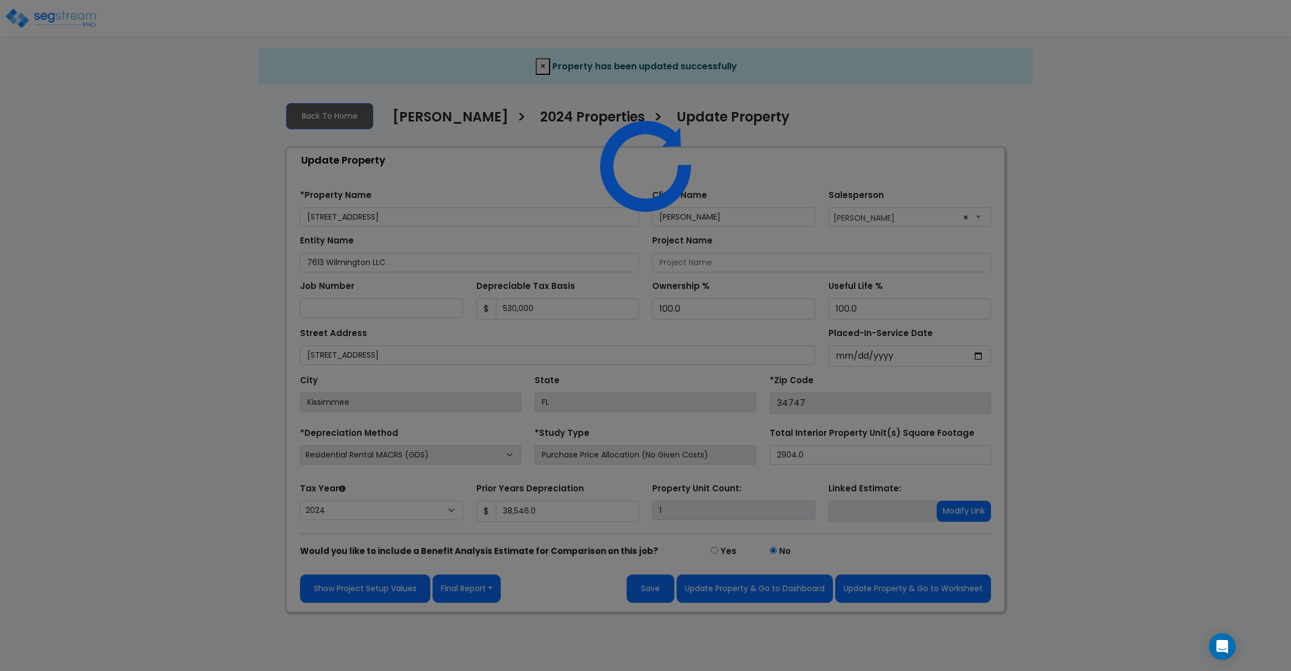
select select "2024"
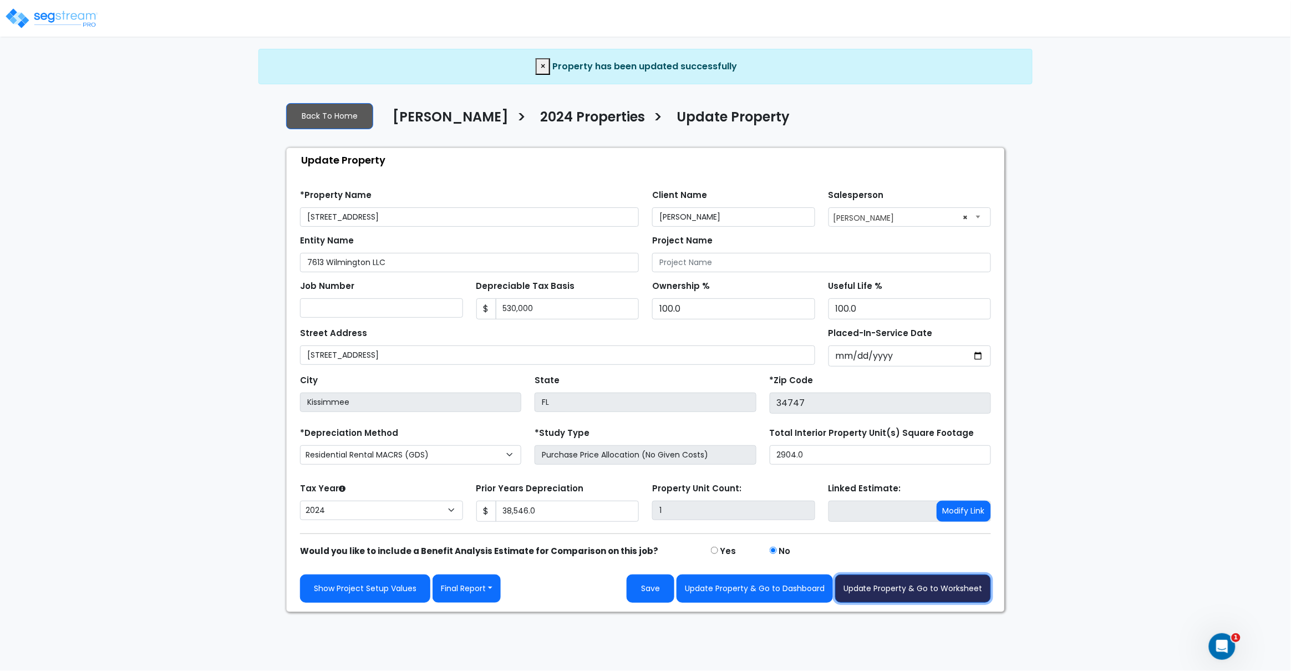
click at [914, 592] on button "Update Property & Go to Worksheet" at bounding box center [913, 589] width 156 height 28
type input "38546"
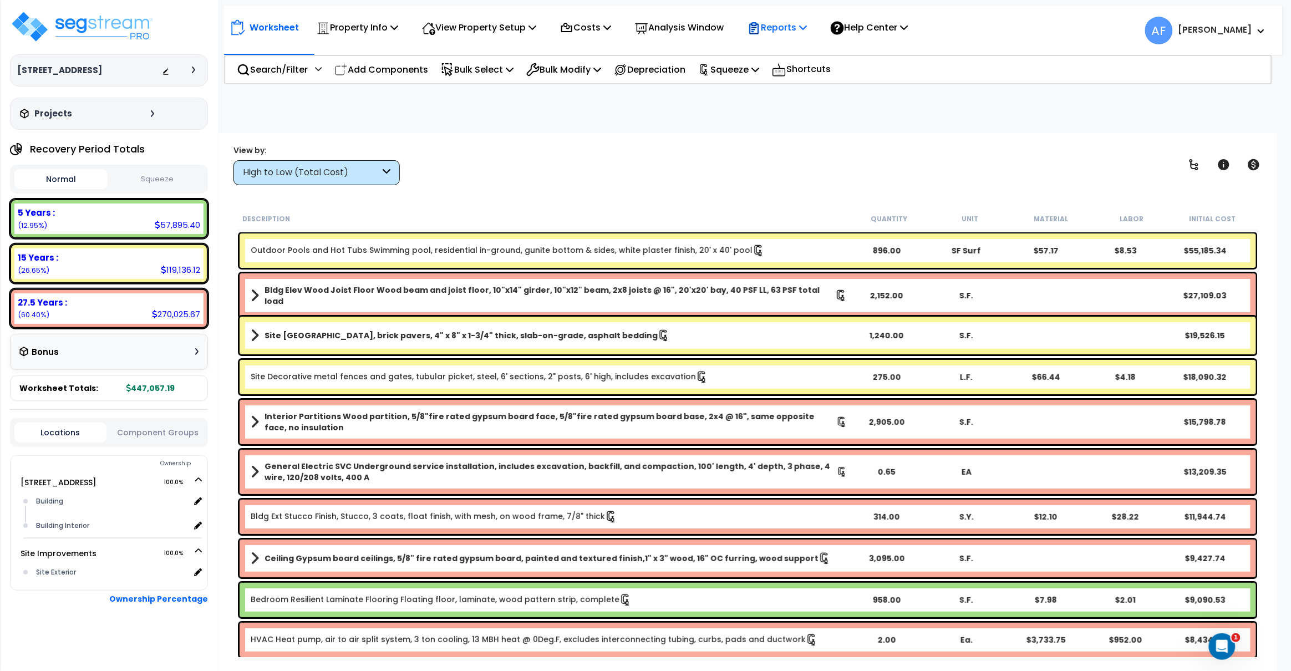
click at [807, 33] on p "Reports" at bounding box center [777, 27] width 59 height 15
click at [798, 52] on link "Get Report" at bounding box center [797, 53] width 110 height 22
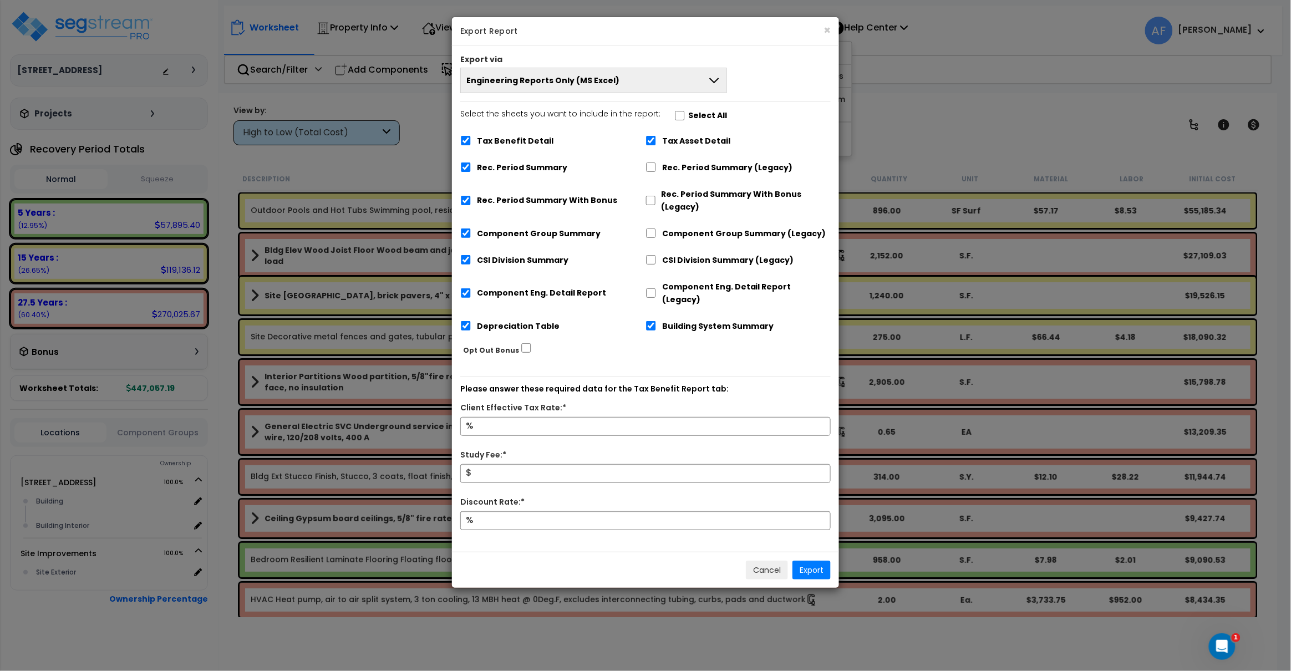
click at [598, 87] on button "Engineering Reports Only (MS Excel)" at bounding box center [593, 81] width 267 height 26
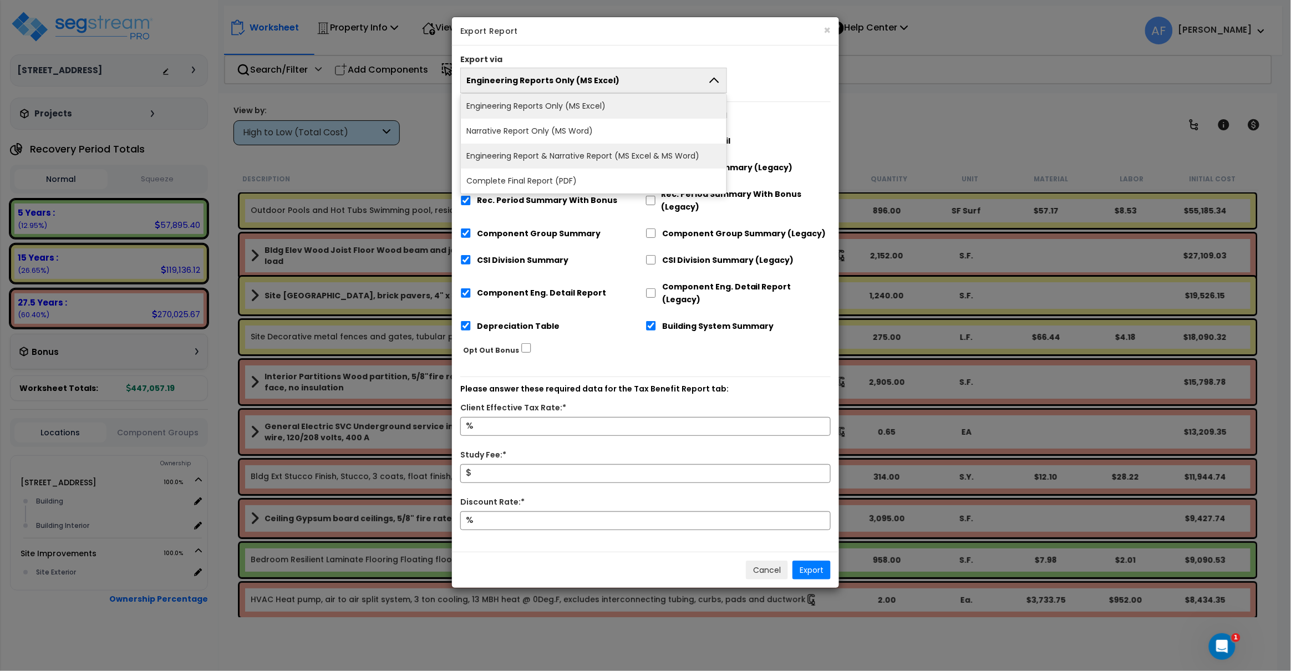
click at [612, 162] on li "Engineering Report & Narrative Report (MS Excel & MS Word)" at bounding box center [594, 156] width 266 height 25
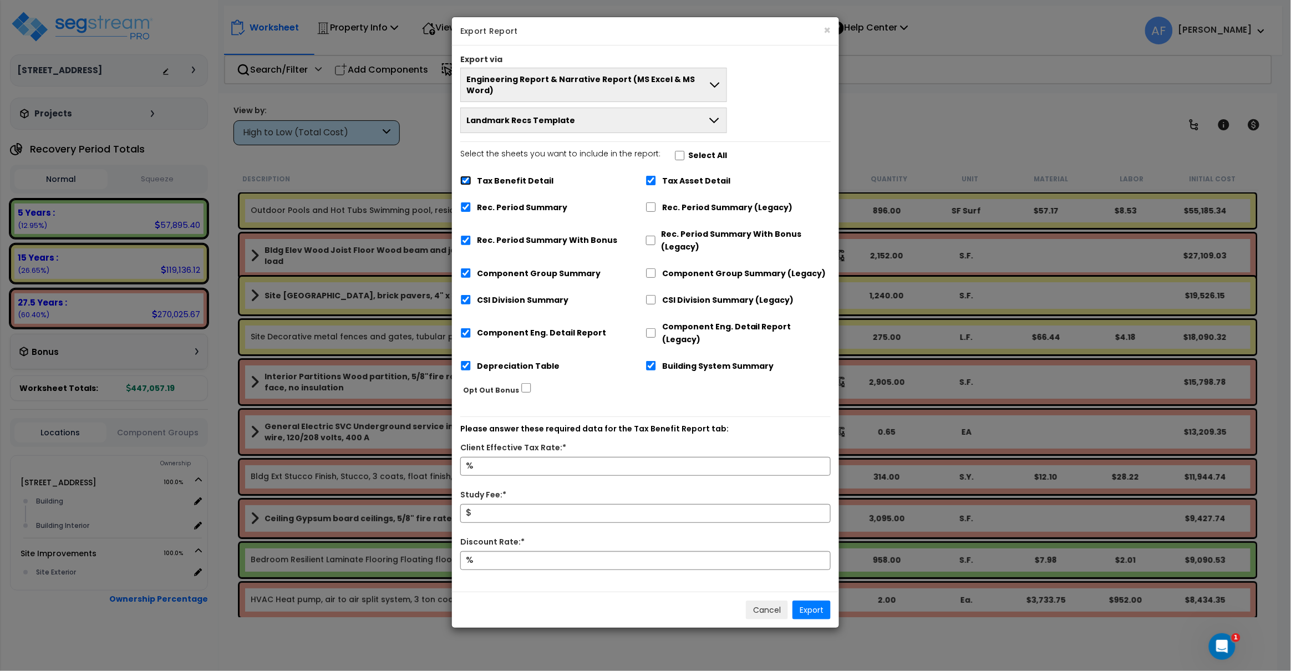
click at [464, 176] on input "Tax Benefit Detail" at bounding box center [465, 180] width 11 height 9
checkbox input "false"
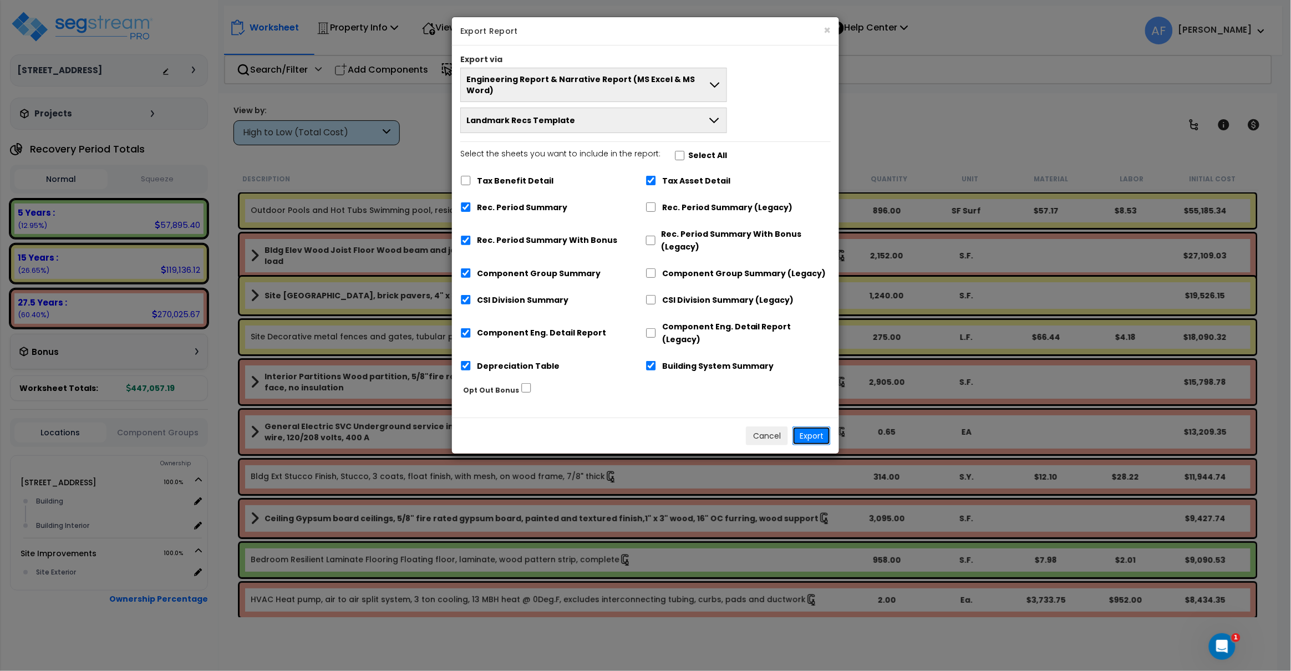
click at [820, 427] on button "Export" at bounding box center [812, 436] width 38 height 19
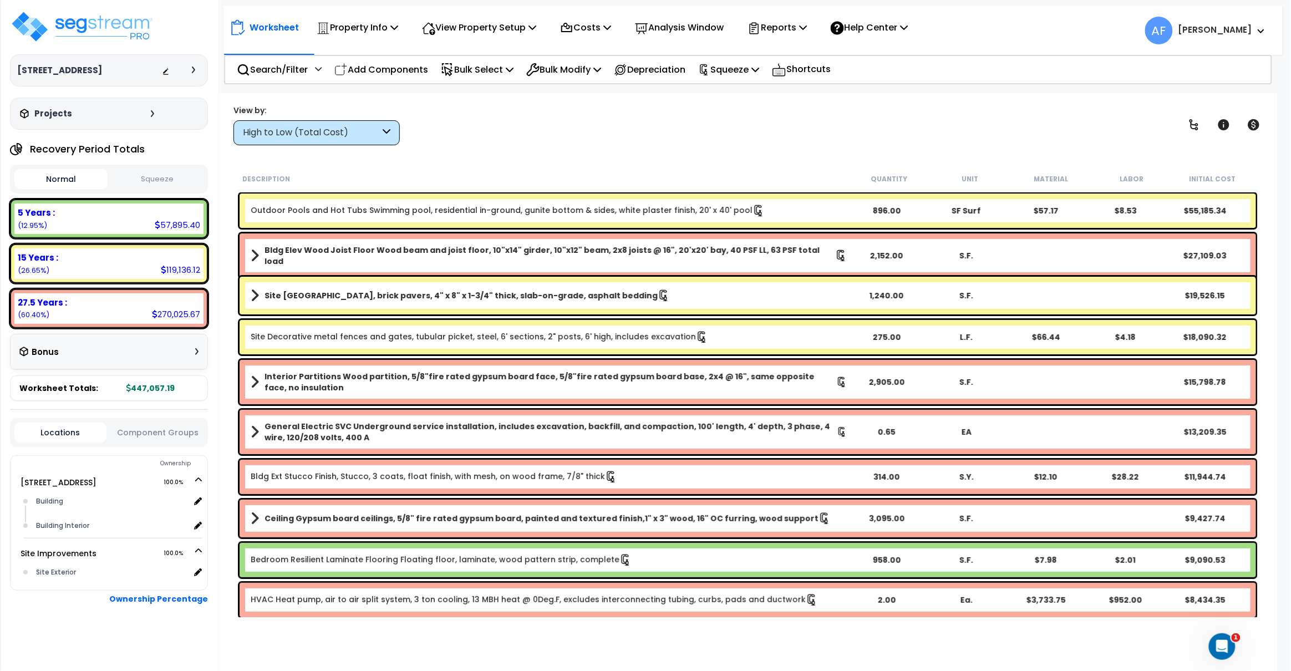
click at [722, 141] on div "View by: High to Low (Total Cost) High to Low (Total Cost)" at bounding box center [748, 124] width 1037 height 41
click at [683, 131] on div "View by: High to Low (Total Cost) High to Low (Total Cost)" at bounding box center [748, 124] width 1037 height 41
click at [113, 31] on img at bounding box center [82, 26] width 144 height 33
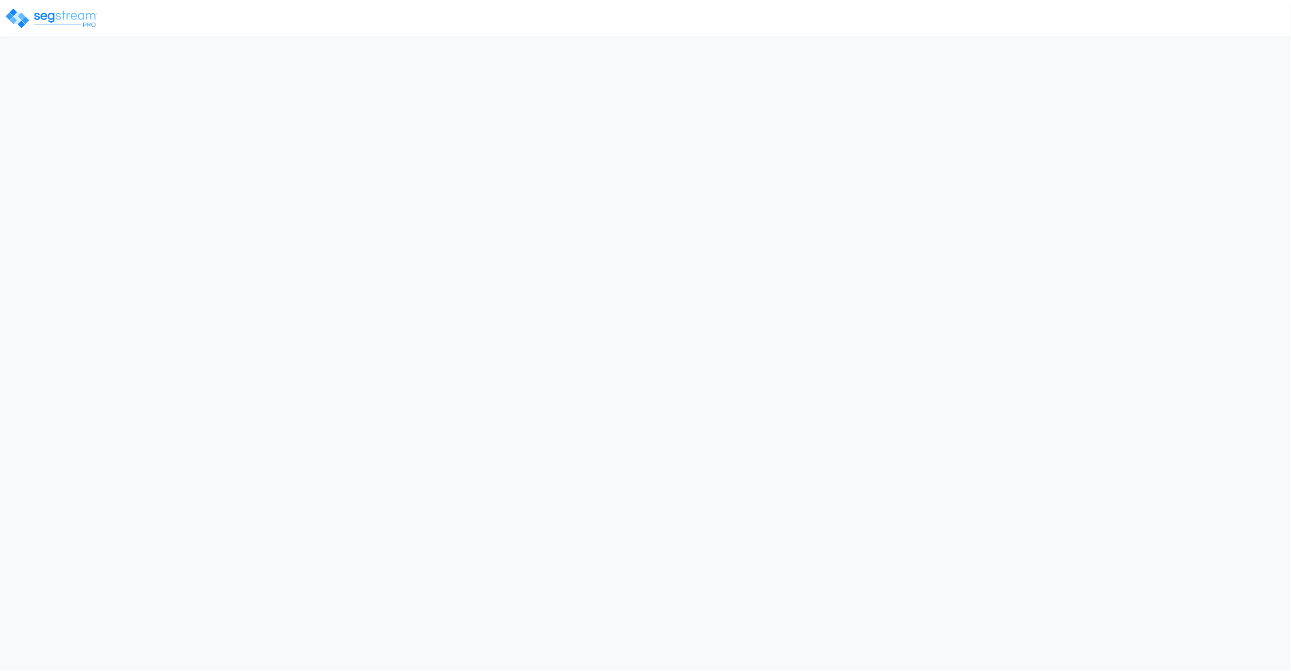
select select "2024"
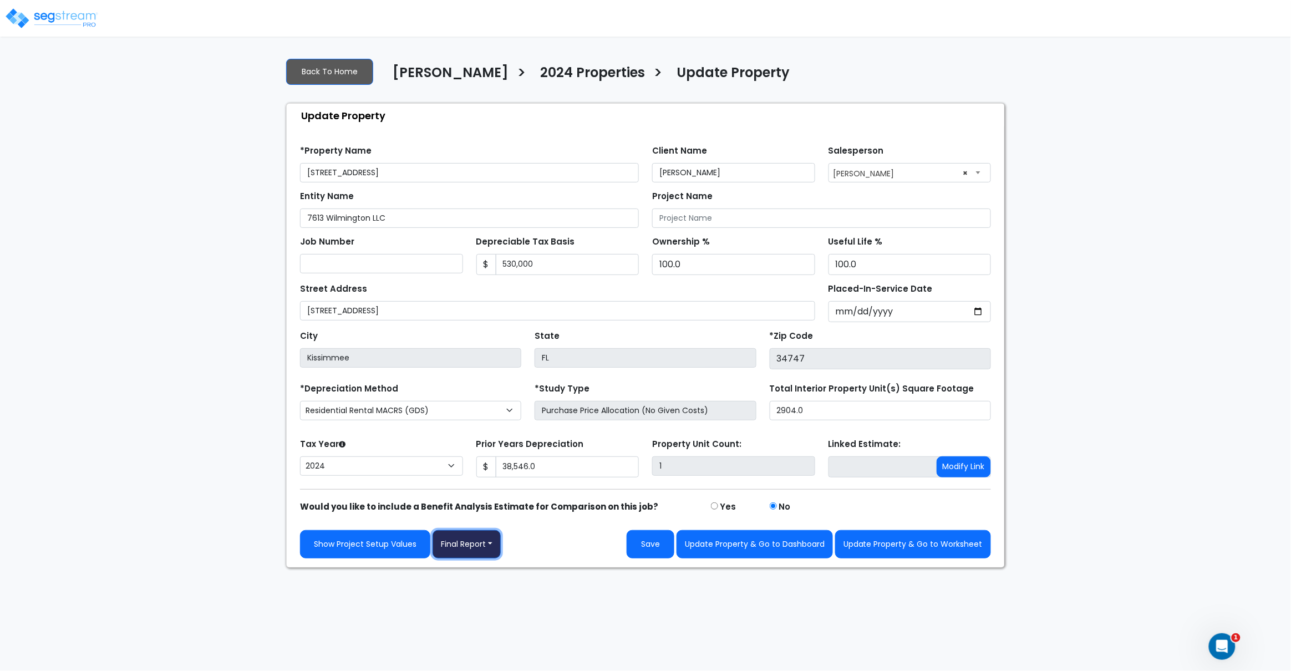
click at [482, 551] on button "Final Report" at bounding box center [467, 544] width 68 height 28
click at [503, 607] on link "Report Images" at bounding box center [491, 603] width 116 height 26
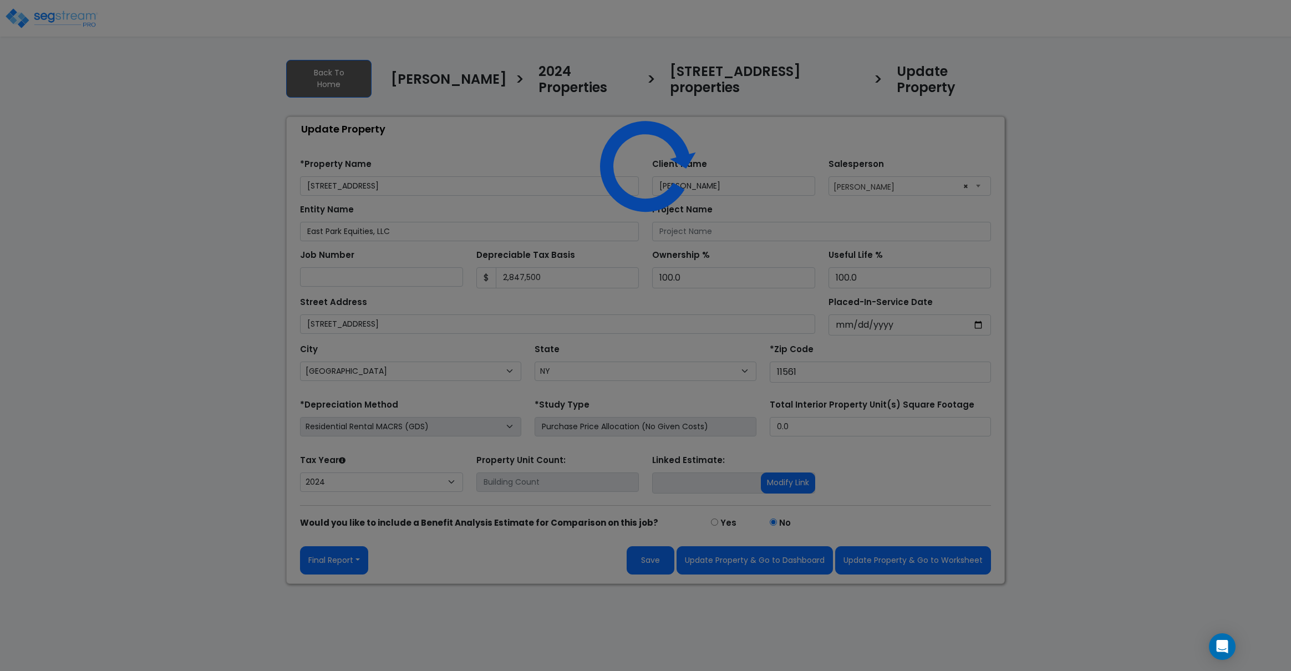
select select "NY"
select select "2024"
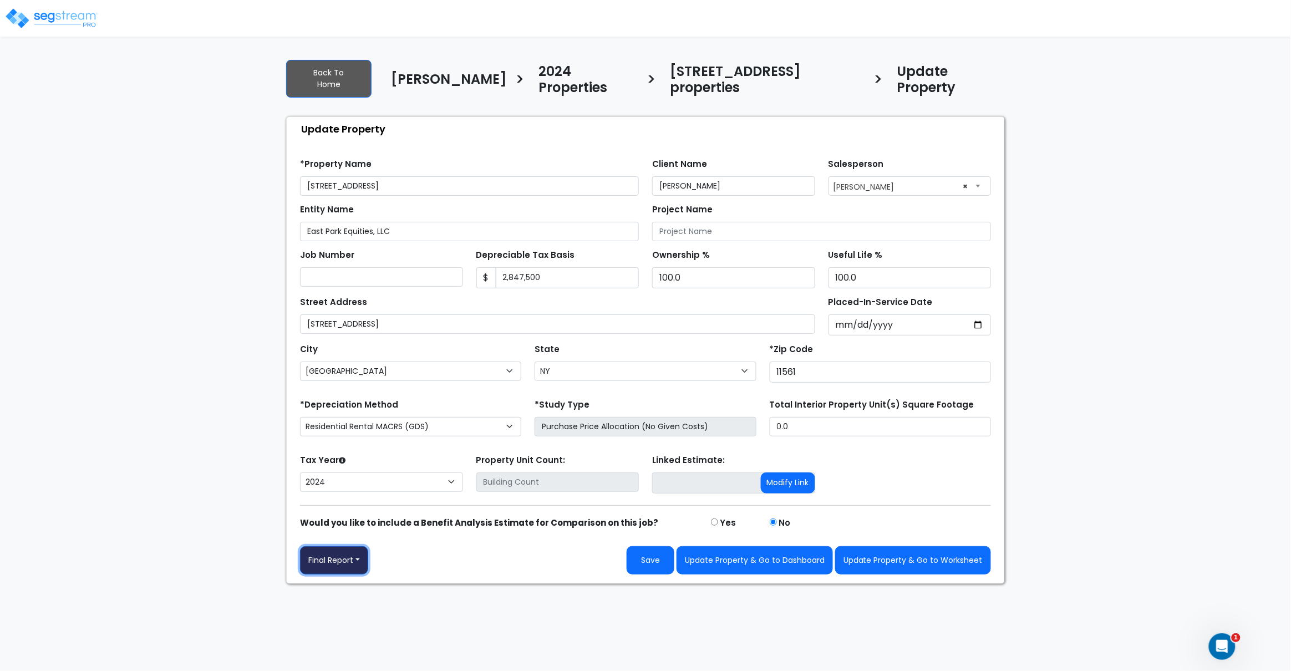
click at [354, 553] on button "Final Report" at bounding box center [334, 560] width 68 height 28
click at [361, 606] on link "Report Images" at bounding box center [359, 619] width 116 height 26
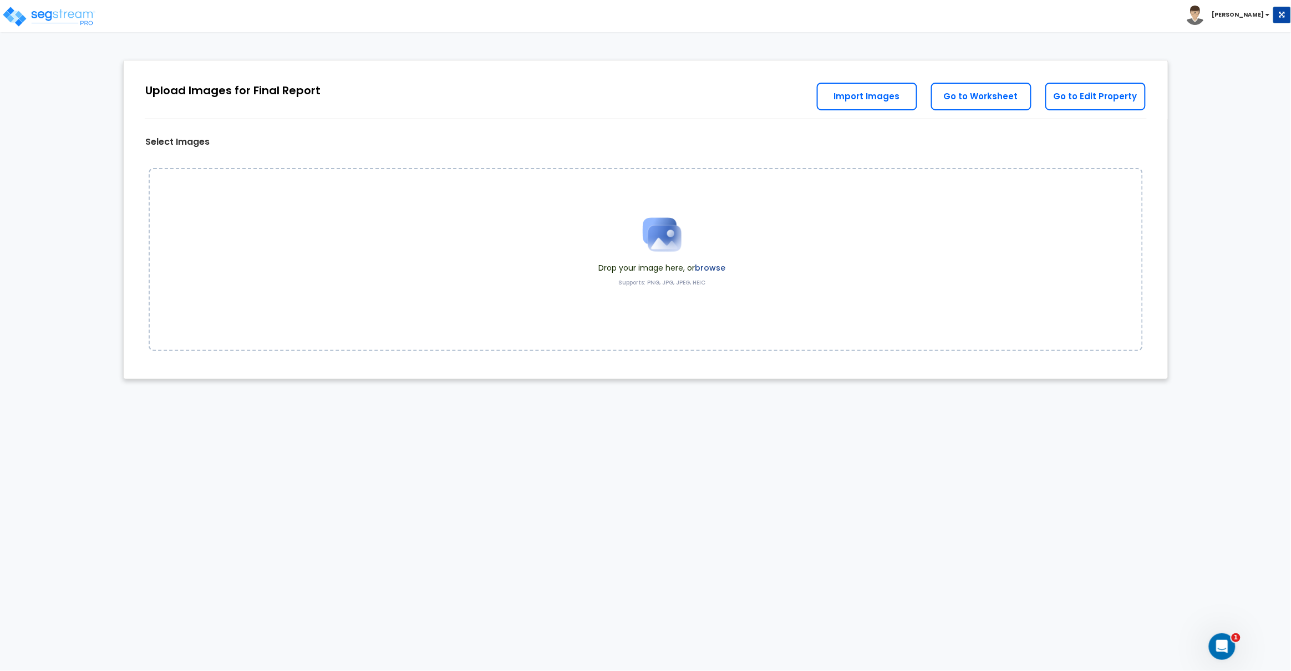
click at [707, 267] on label "browse" at bounding box center [711, 267] width 31 height 11
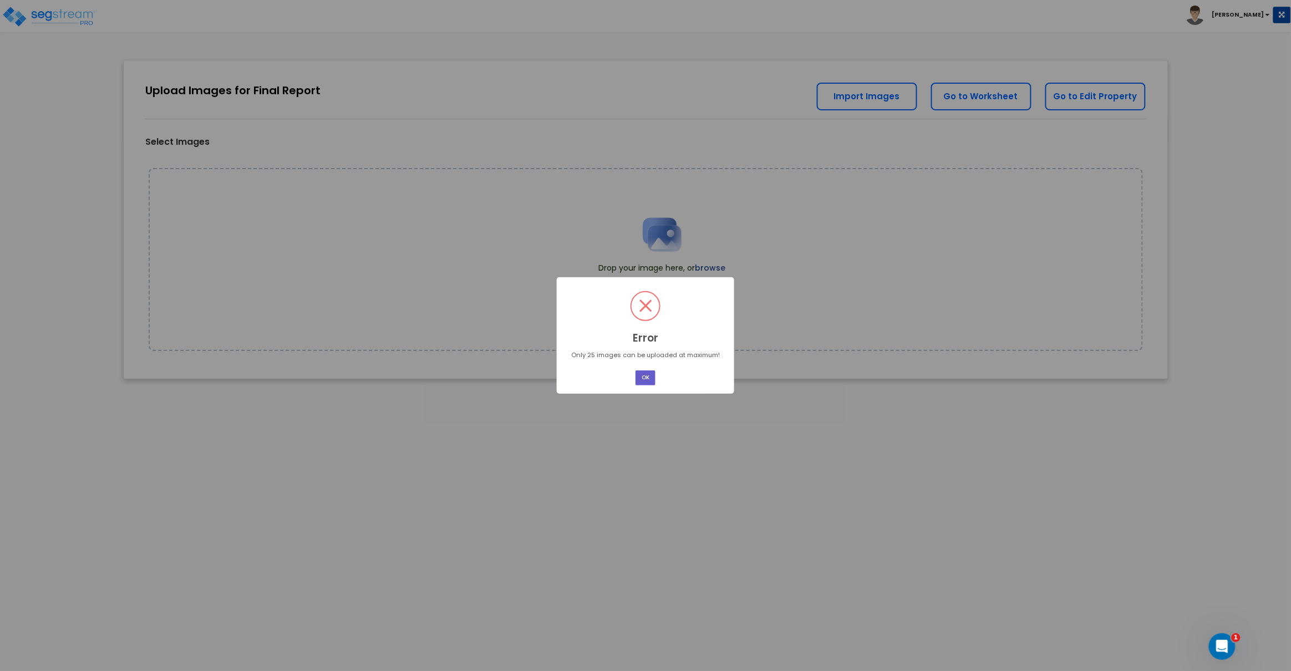
click at [644, 374] on button "OK" at bounding box center [646, 377] width 20 height 15
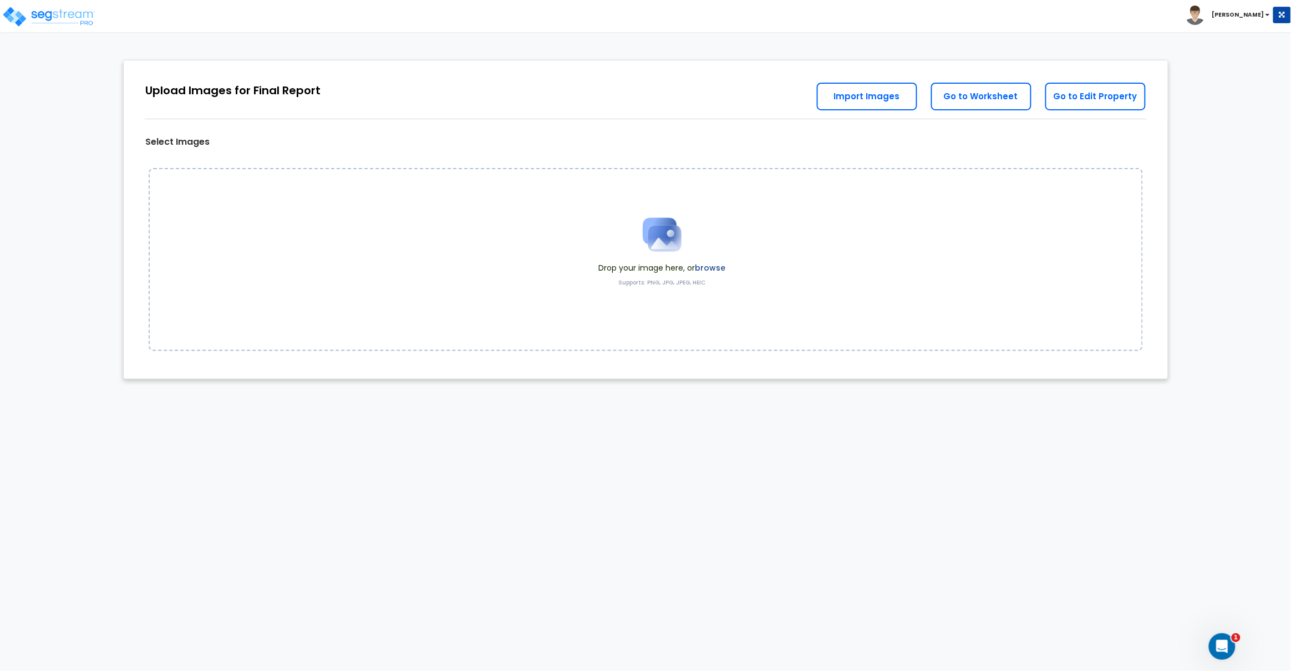
click at [708, 272] on label "browse" at bounding box center [711, 267] width 31 height 11
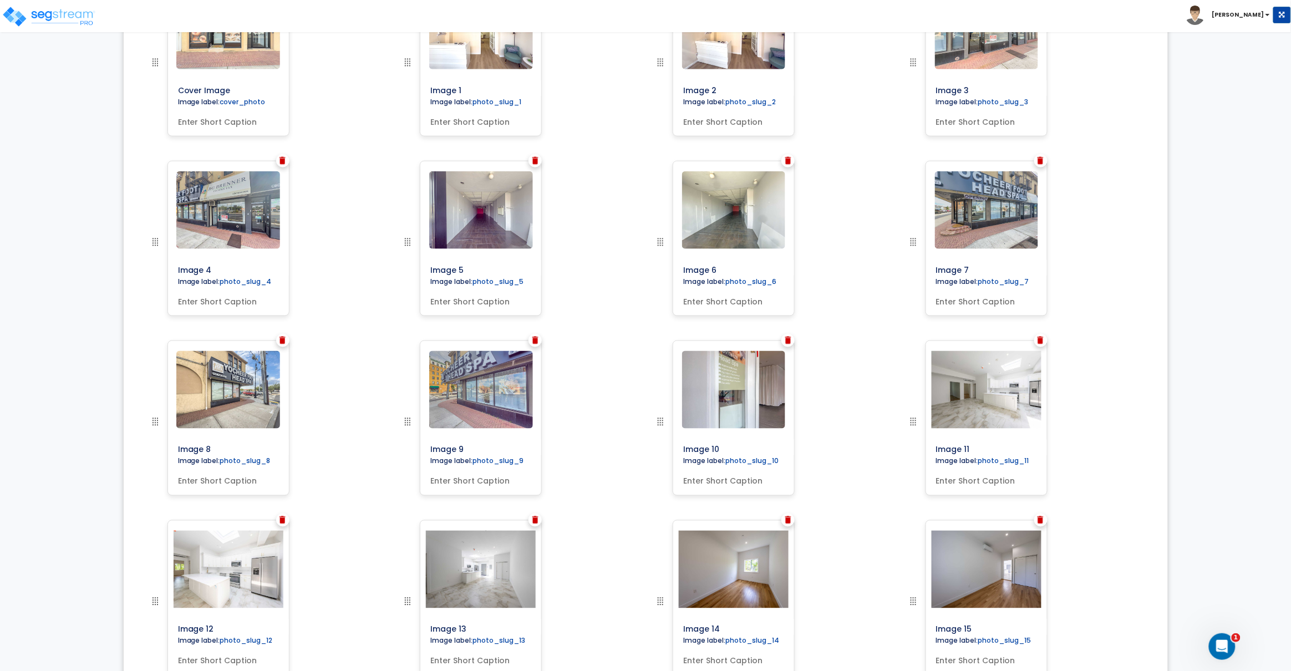
scroll to position [1074, 0]
